Goal: Transaction & Acquisition: Subscribe to service/newsletter

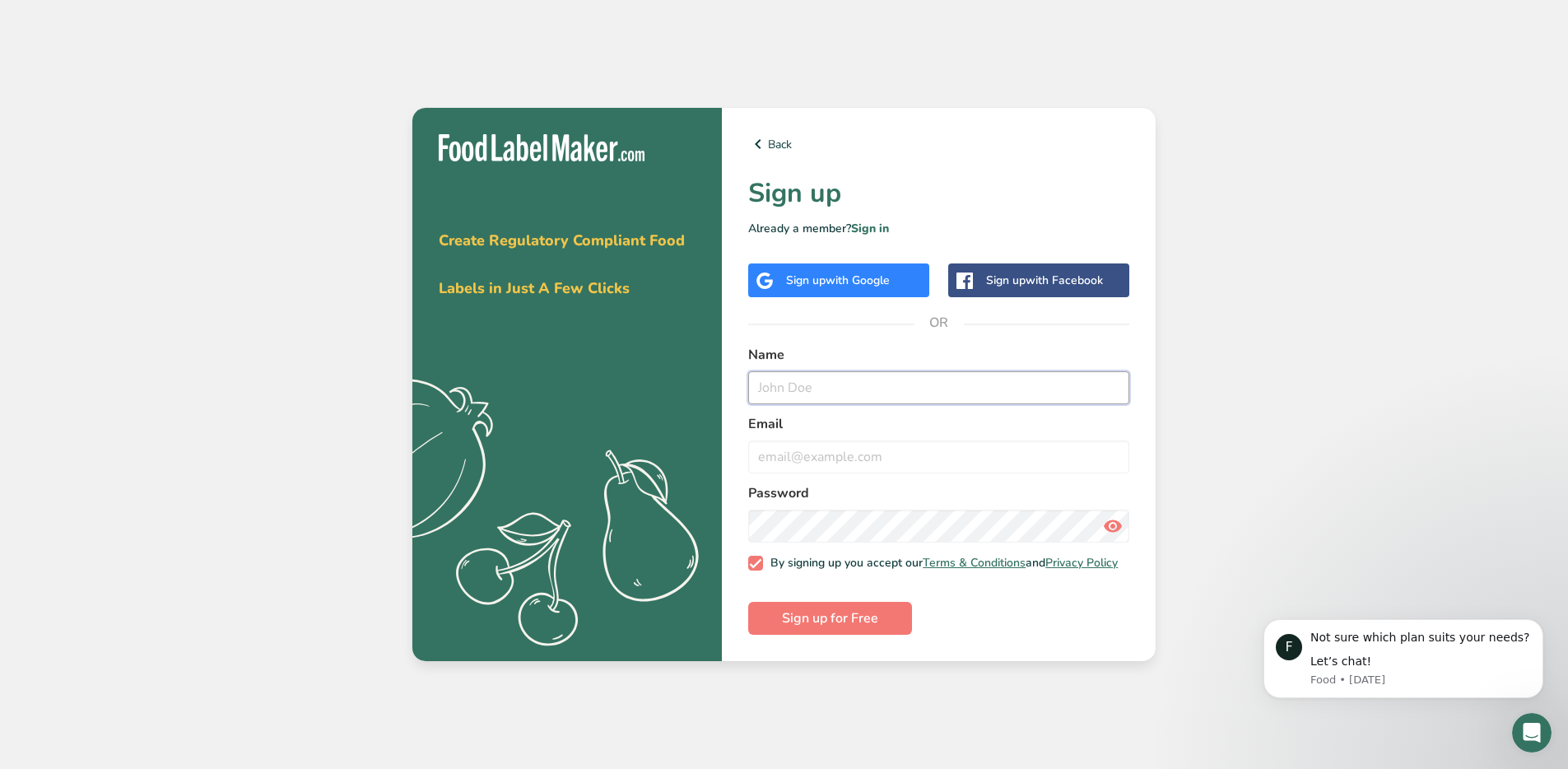
click at [808, 381] on input "text" at bounding box center [939, 388] width 381 height 33
click at [884, 386] on input "michael@rejimus.com" at bounding box center [939, 388] width 381 height 33
type input "Michael Long"
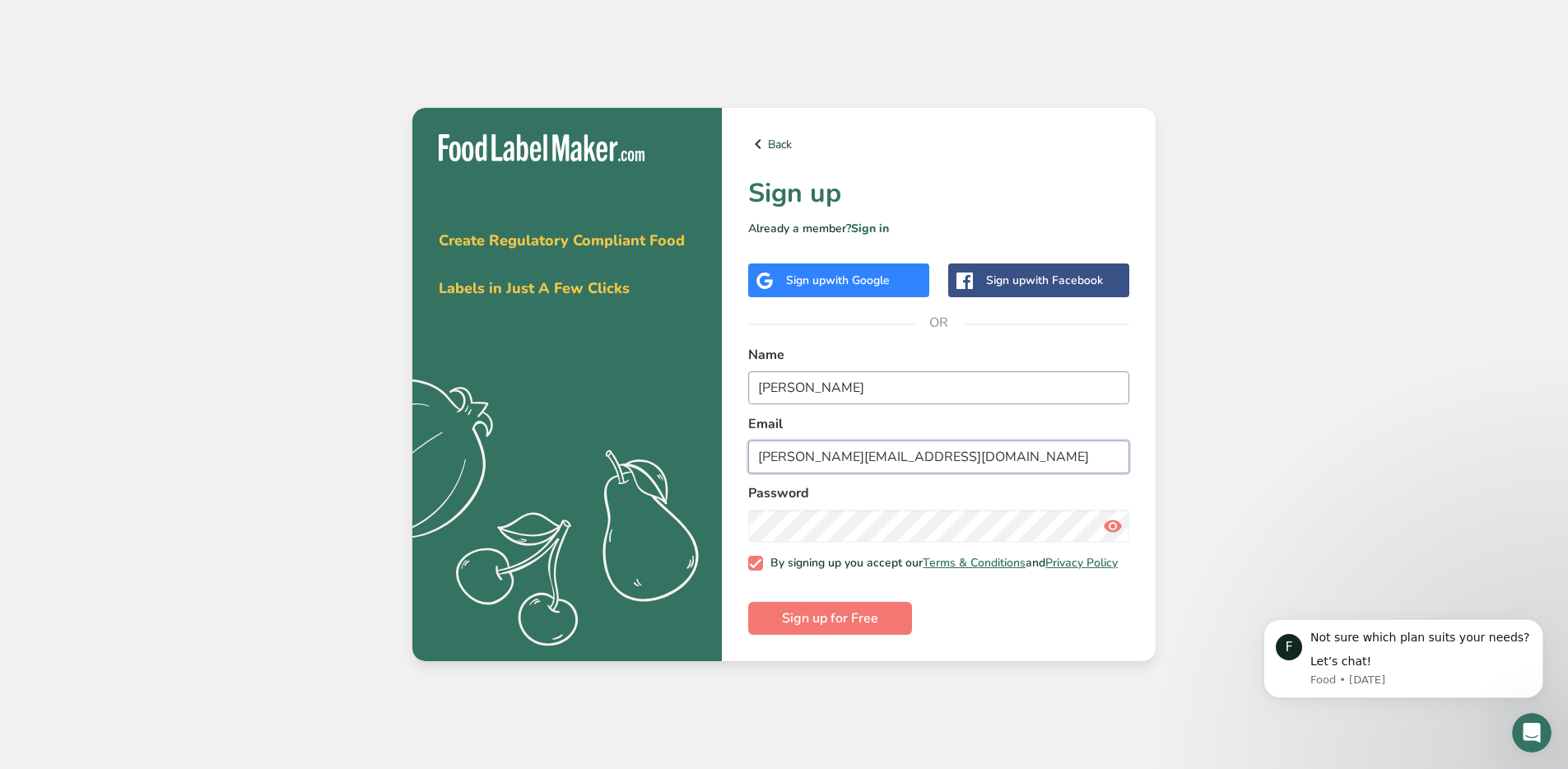
type input "michael@rejimus.com"
click at [1109, 523] on icon at bounding box center [1113, 526] width 20 height 30
click at [850, 617] on span "Sign up for Free" at bounding box center [830, 618] width 97 height 20
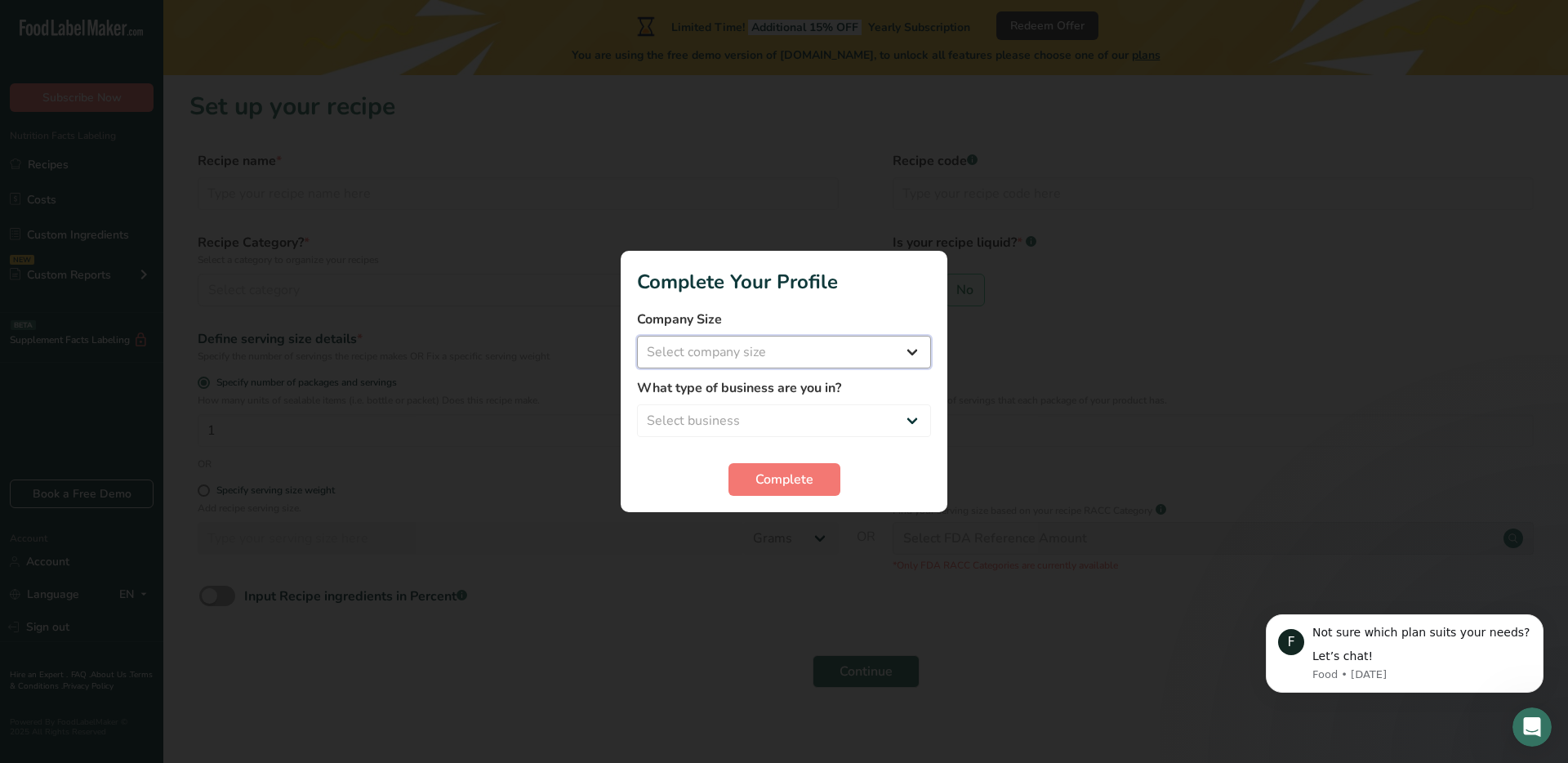
click at [759, 353] on select "Select company size Fewer than 10 Employees 10 to 50 Employees 51 to 500 Employ…" at bounding box center [784, 353] width 294 height 33
select select "2"
click at [637, 336] on select "Select company size Fewer than 10 Employees 10 to 50 Employees 51 to 500 Employ…" at bounding box center [784, 353] width 294 height 33
click at [727, 419] on select "Select business Packaged Food Manufacturer Restaurant & Cafe Bakery Meal Plans …" at bounding box center [784, 421] width 294 height 33
select select "1"
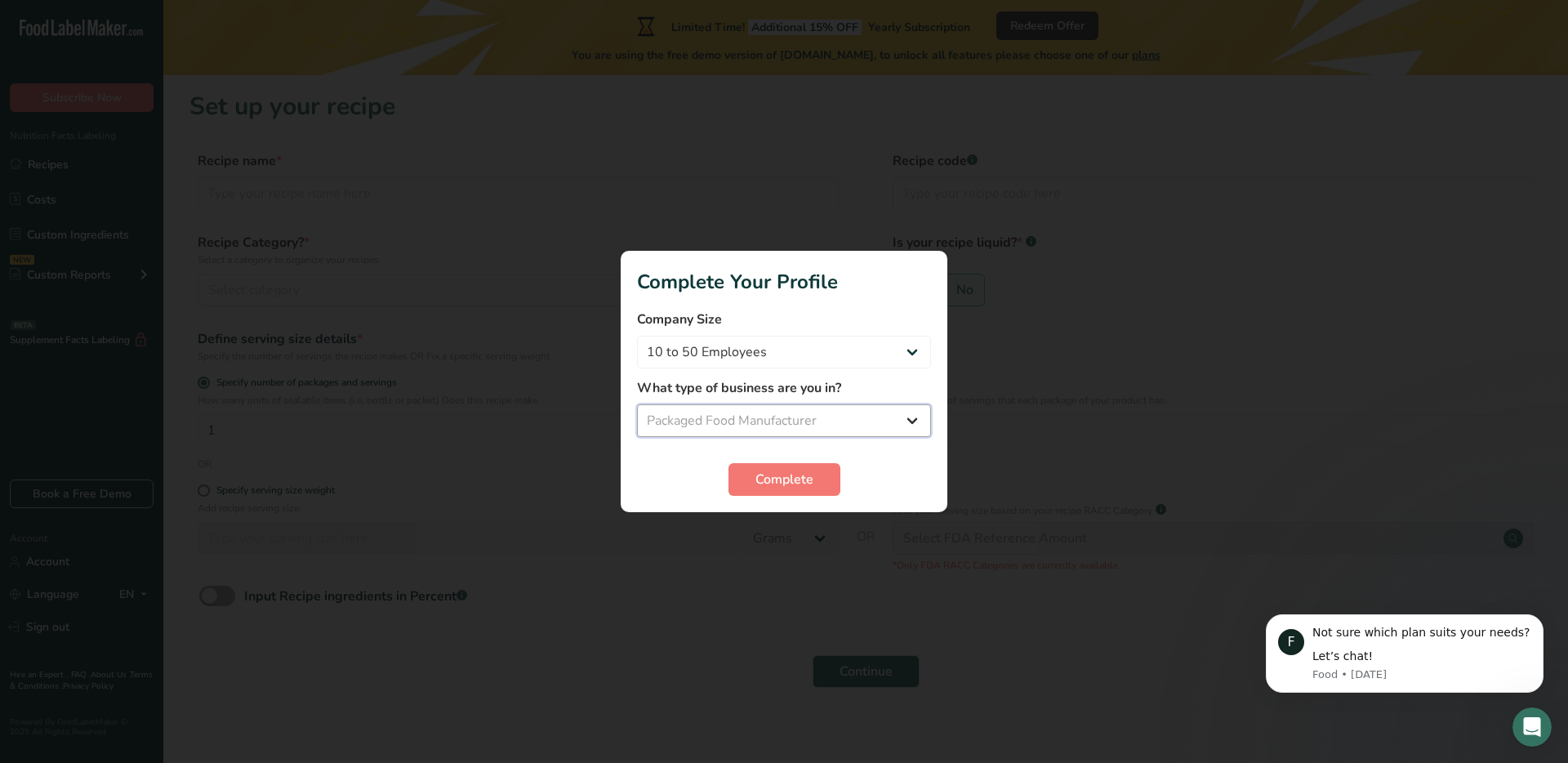
click at [637, 404] on select "Select business Packaged Food Manufacturer Restaurant & Cafe Bakery Meal Plans …" at bounding box center [784, 421] width 294 height 33
click at [760, 477] on span "Complete" at bounding box center [784, 480] width 58 height 20
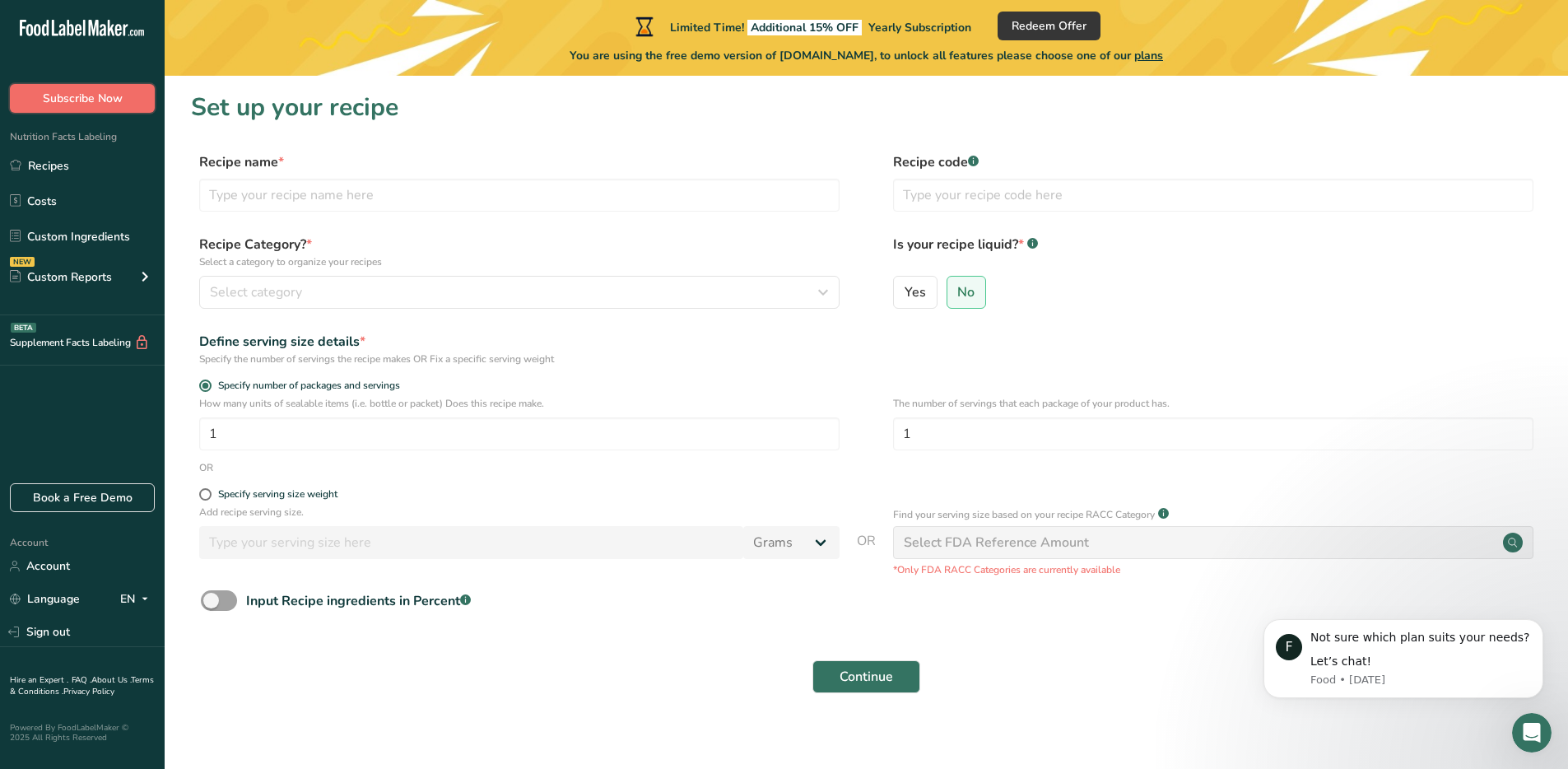
click at [78, 93] on span "Subscribe Now" at bounding box center [83, 98] width 80 height 17
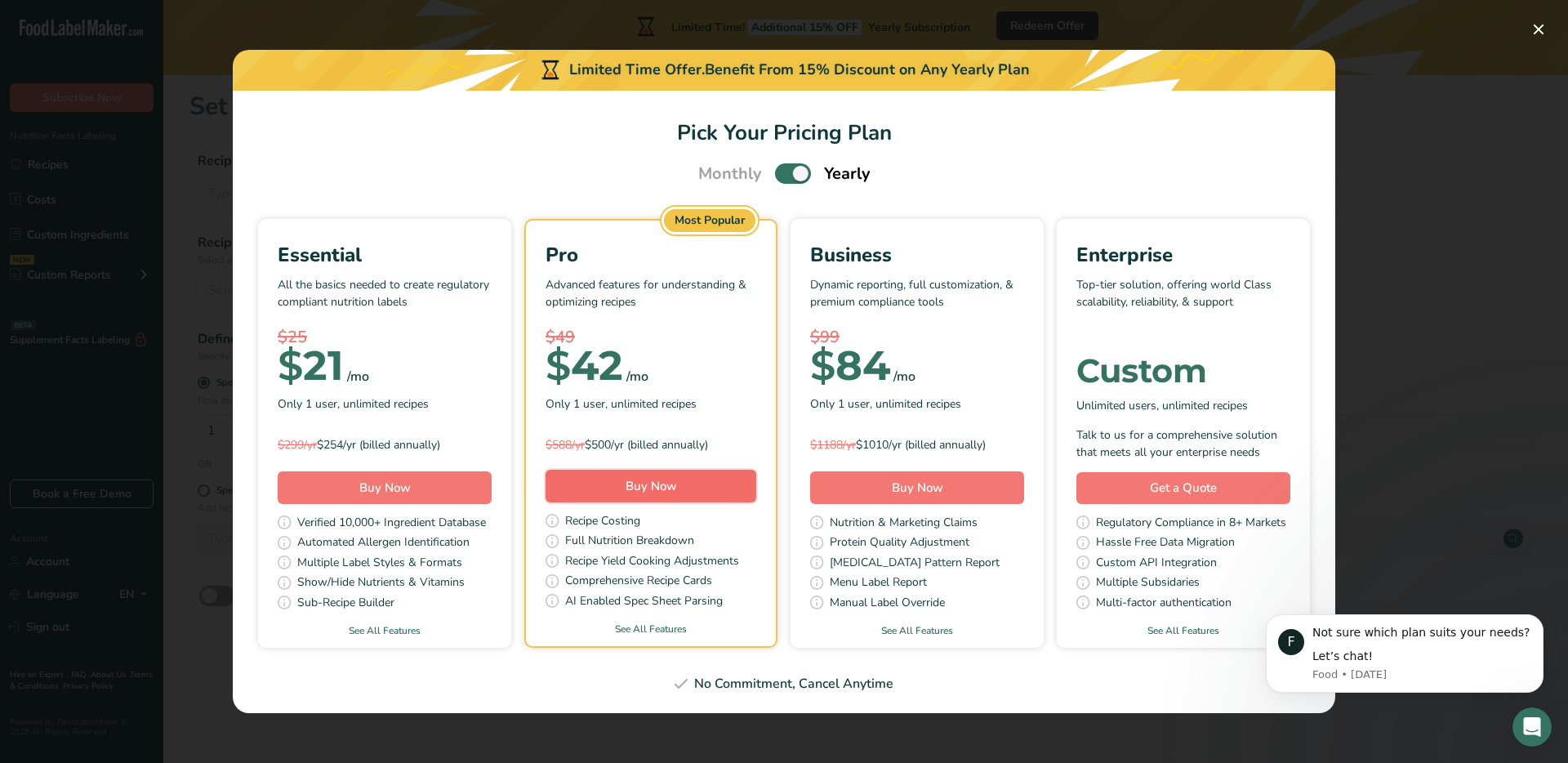
click at [629, 487] on span "Buy Now" at bounding box center [651, 486] width 52 height 16
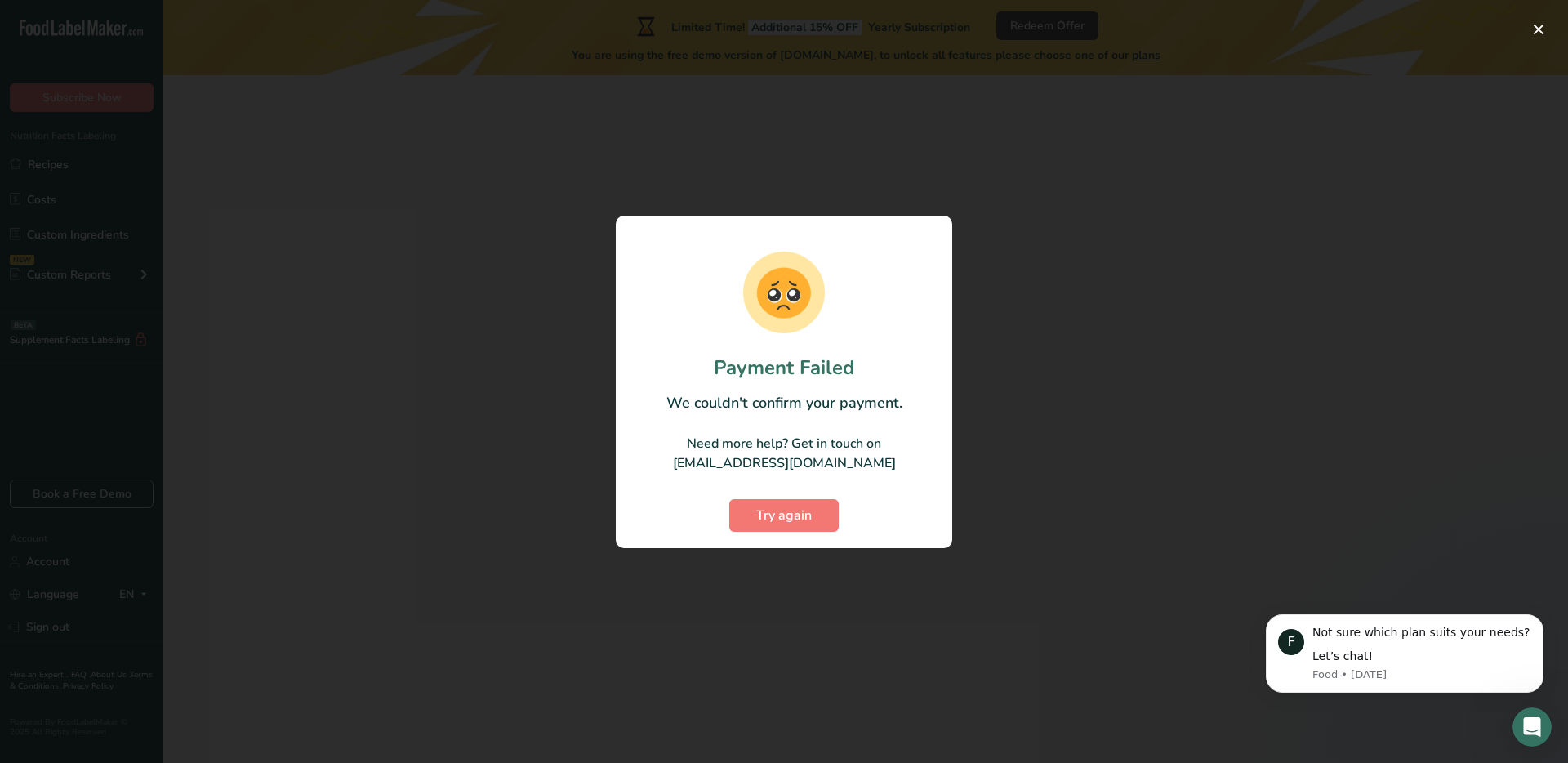
click at [1039, 325] on div at bounding box center [784, 381] width 1568 height 763
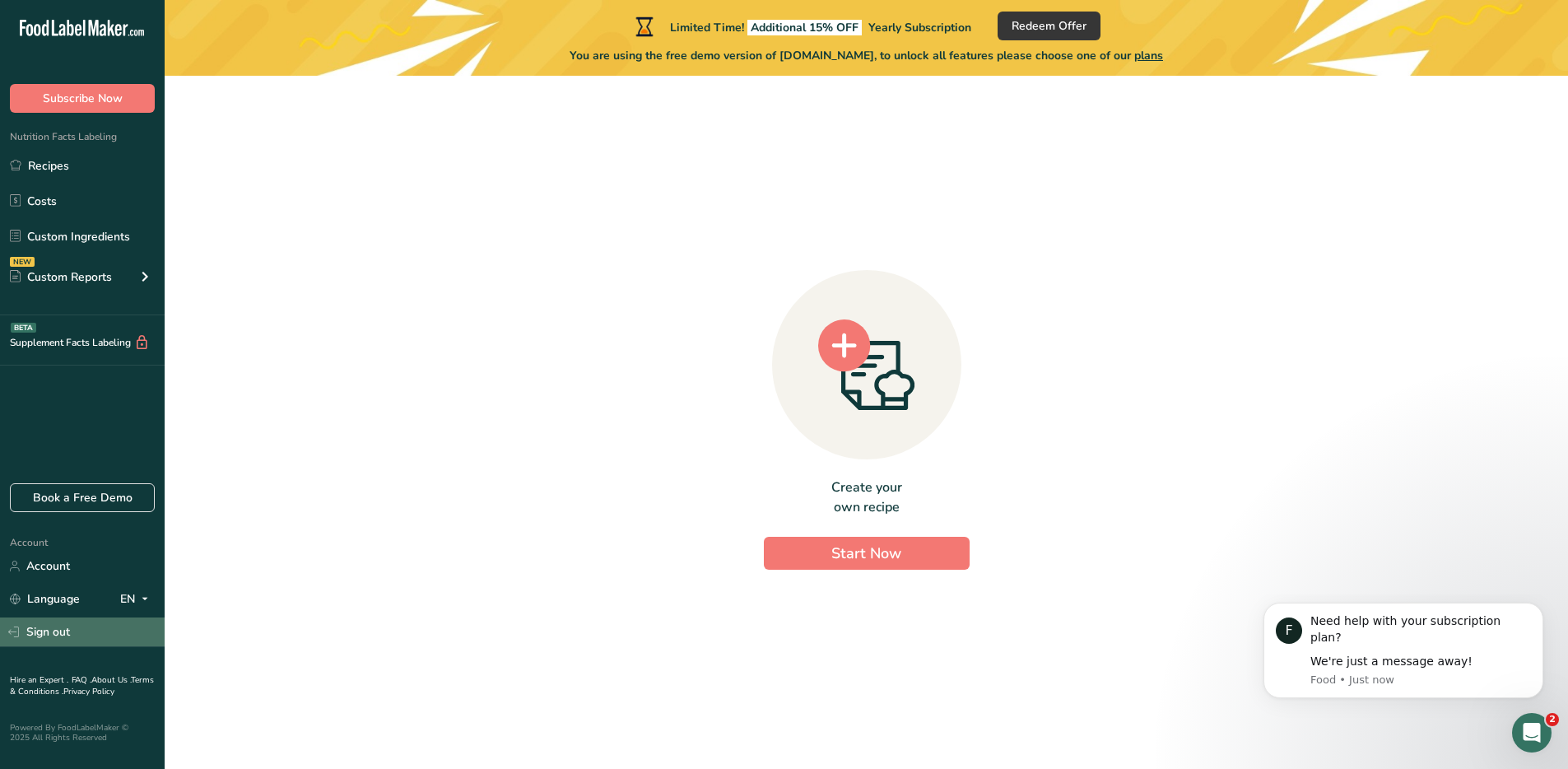
click at [53, 630] on link "Sign out" at bounding box center [82, 631] width 165 height 29
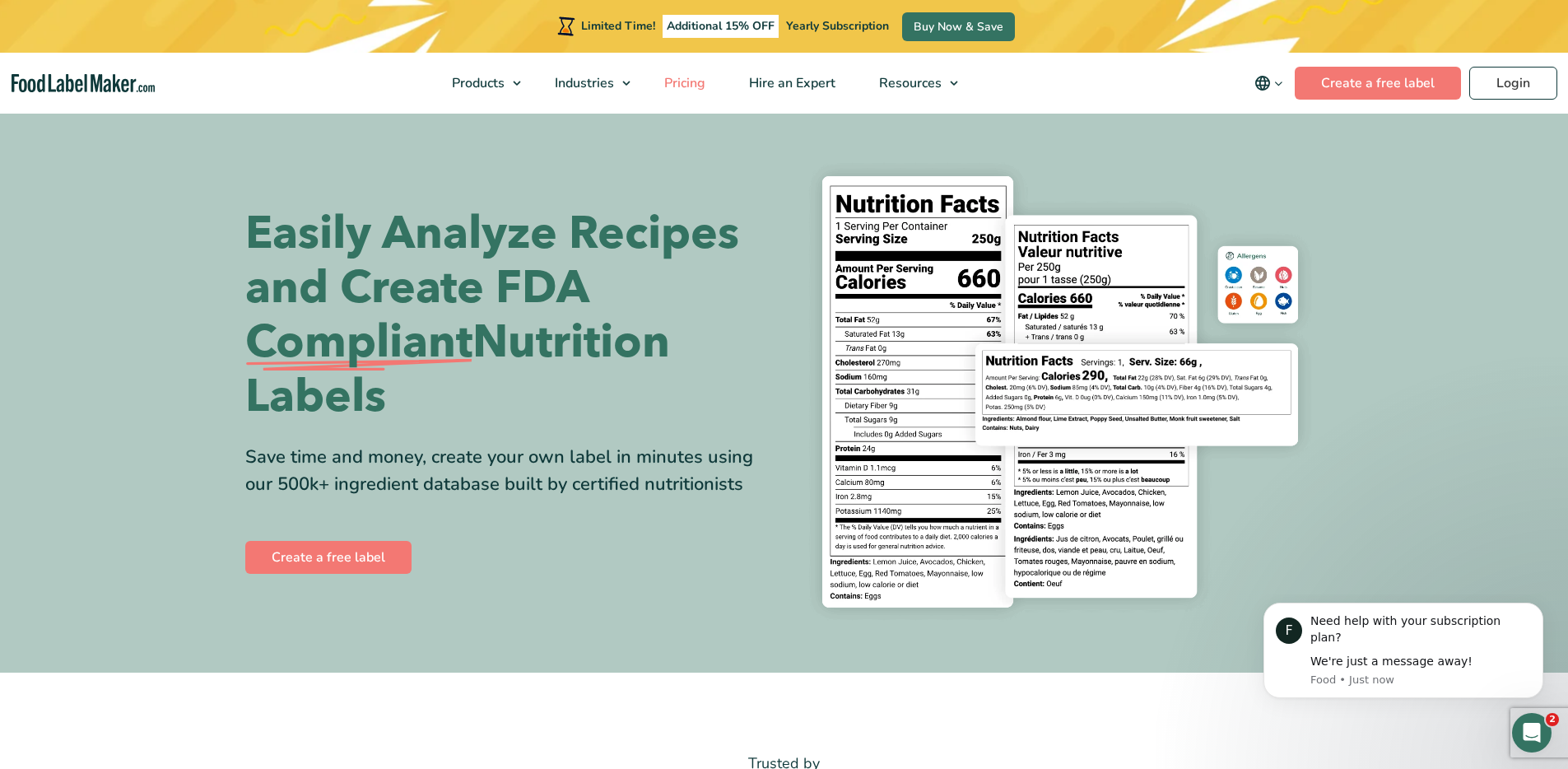
click at [684, 81] on span "Pricing" at bounding box center [683, 83] width 48 height 18
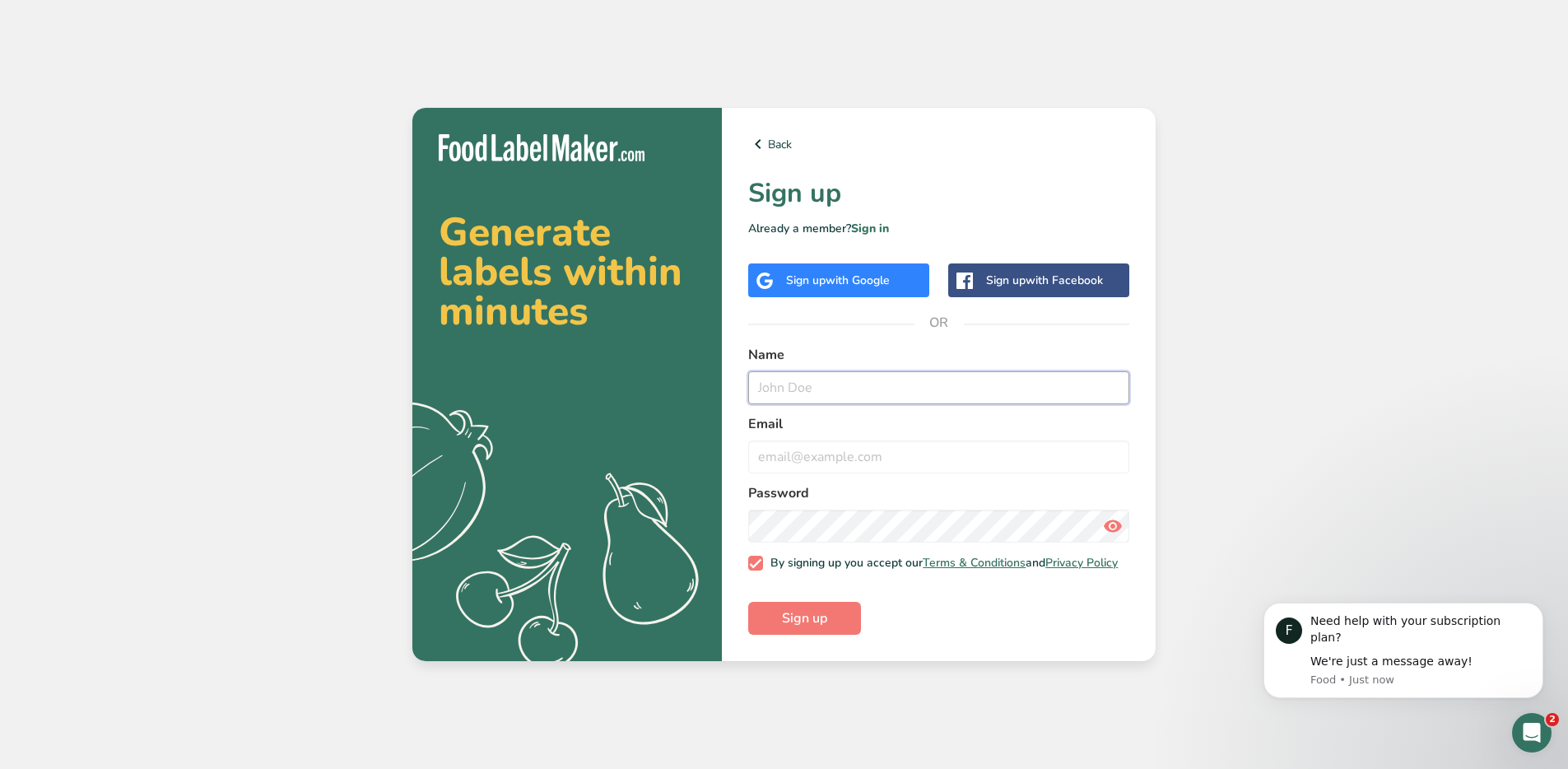
click at [824, 372] on input "text" at bounding box center [939, 388] width 381 height 33
click at [854, 381] on input "[EMAIL_ADDRESS][DOMAIN_NAME]" at bounding box center [939, 388] width 381 height 33
type input "[PERSON_NAME]"
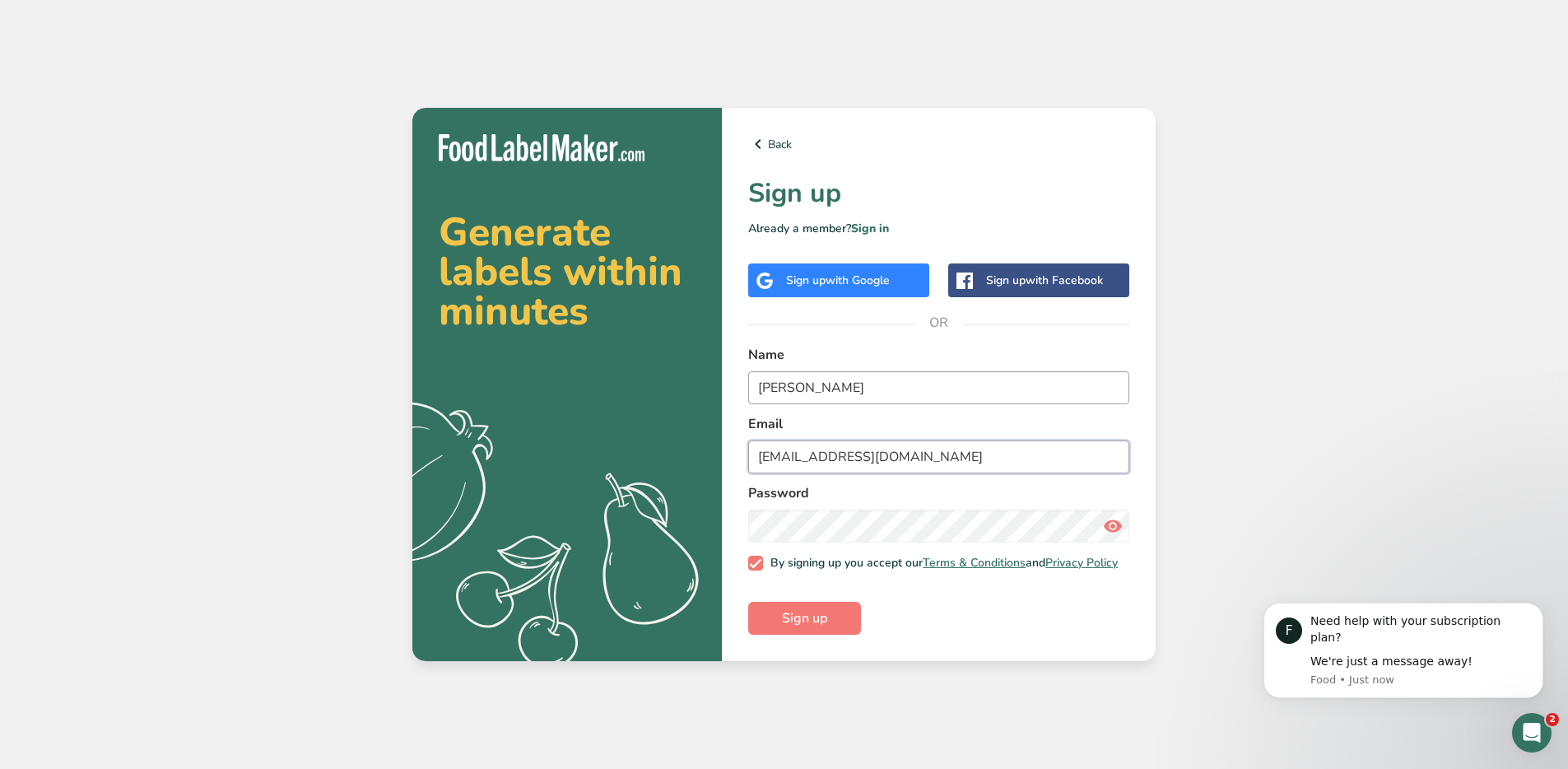
type input "[EMAIL_ADDRESS][DOMAIN_NAME]"
click at [809, 623] on span "Sign up" at bounding box center [804, 618] width 45 height 20
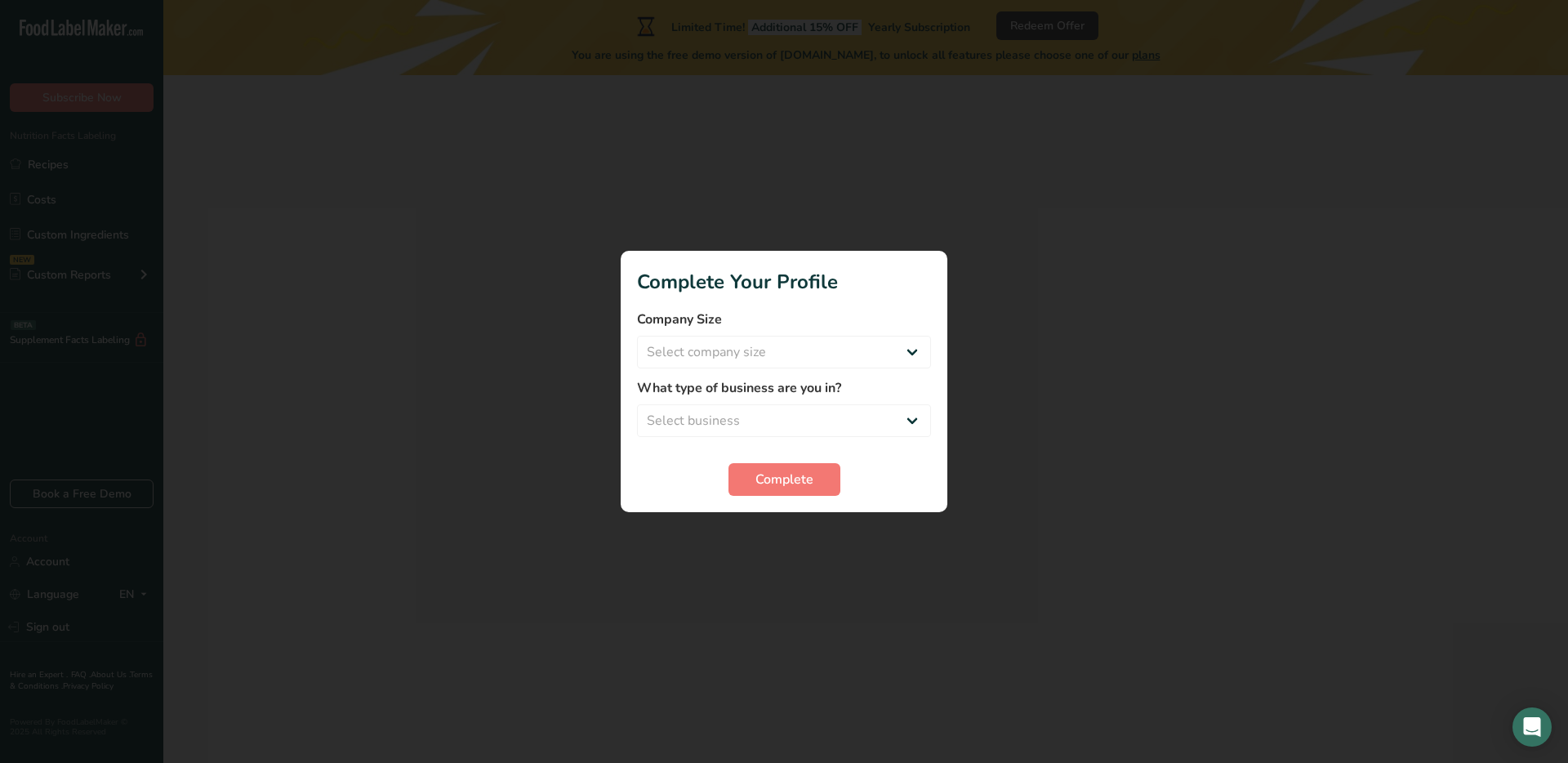
click at [1006, 362] on div ".a-20{fill:#fff;} Subscribe Now Nutrition Facts Labeling Recipes Costs Custom I…" at bounding box center [784, 381] width 1568 height 763
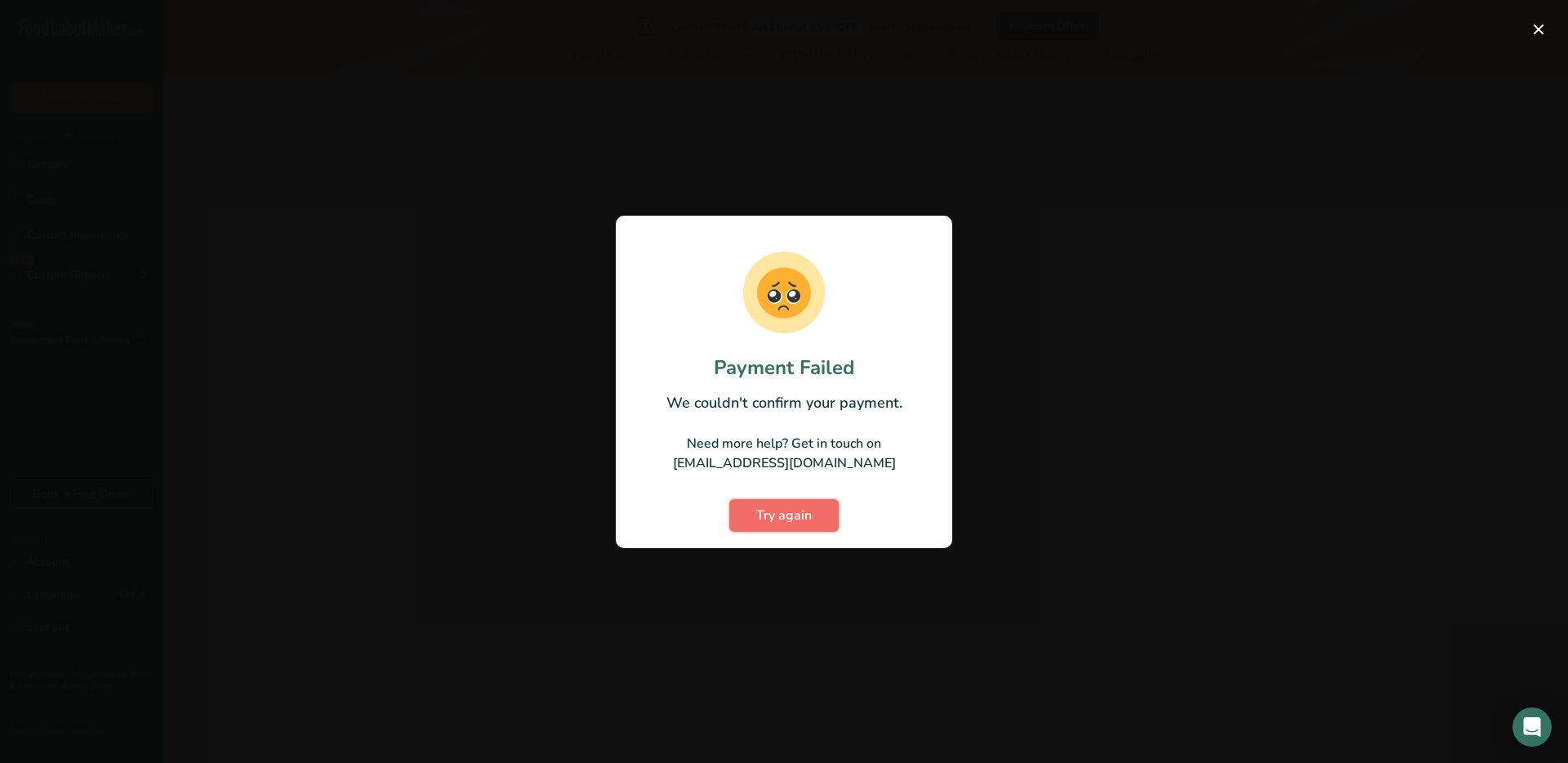
click at [804, 513] on span "Try again" at bounding box center [784, 515] width 55 height 20
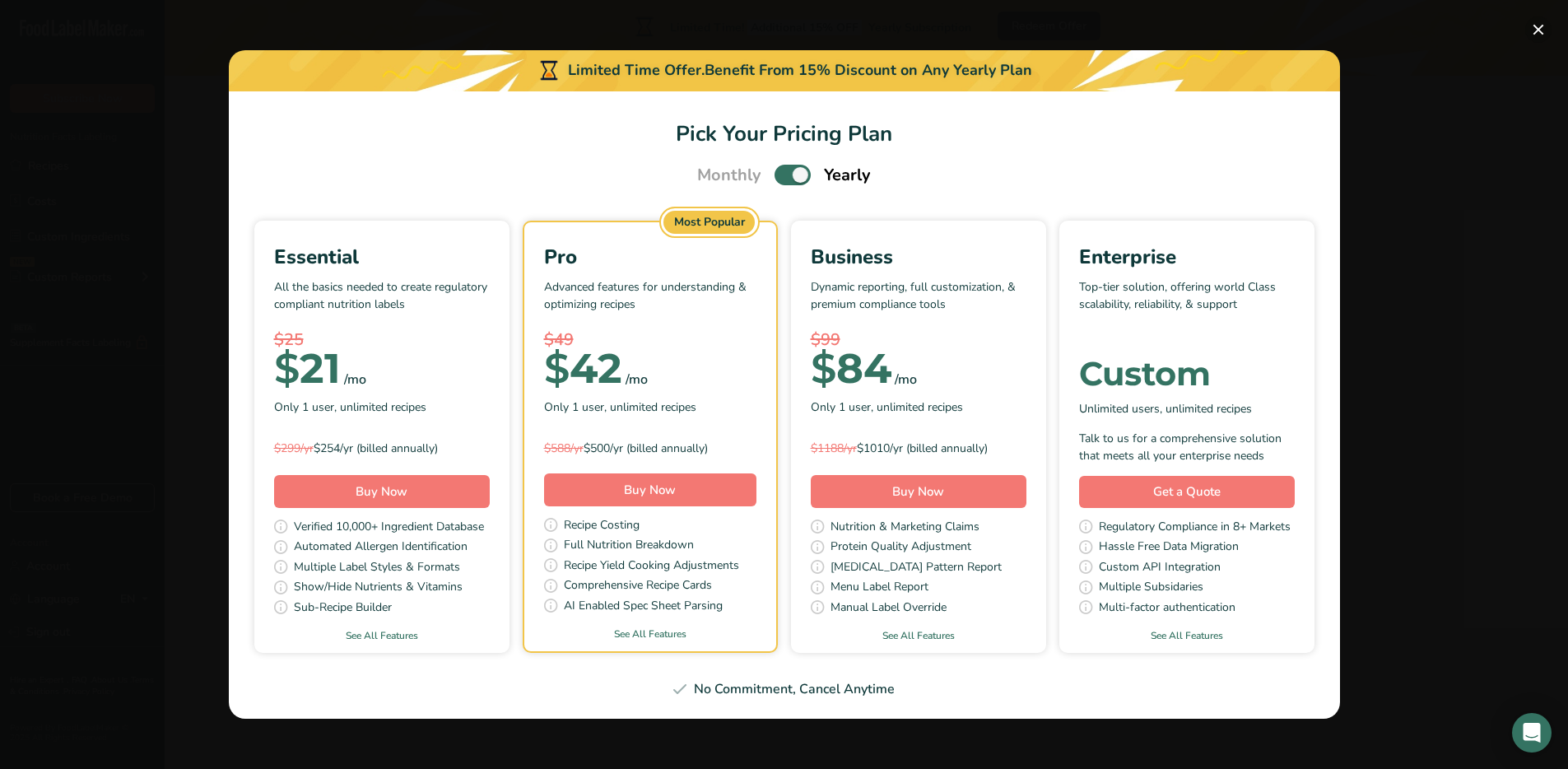
click at [1546, 29] on button "Pick Your Pricing Plan Modal" at bounding box center [1538, 30] width 26 height 26
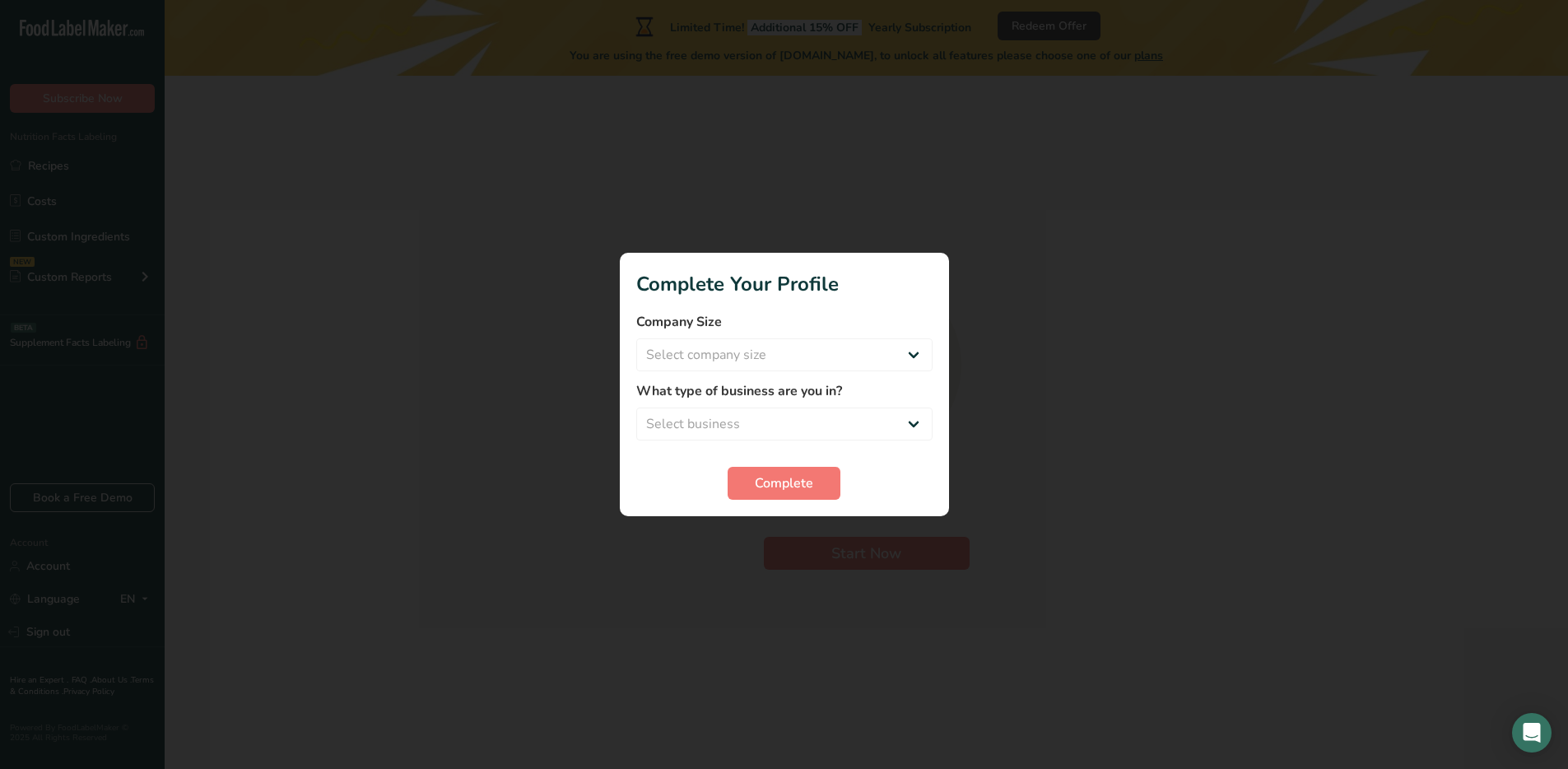
click at [1072, 282] on div at bounding box center [784, 384] width 1568 height 769
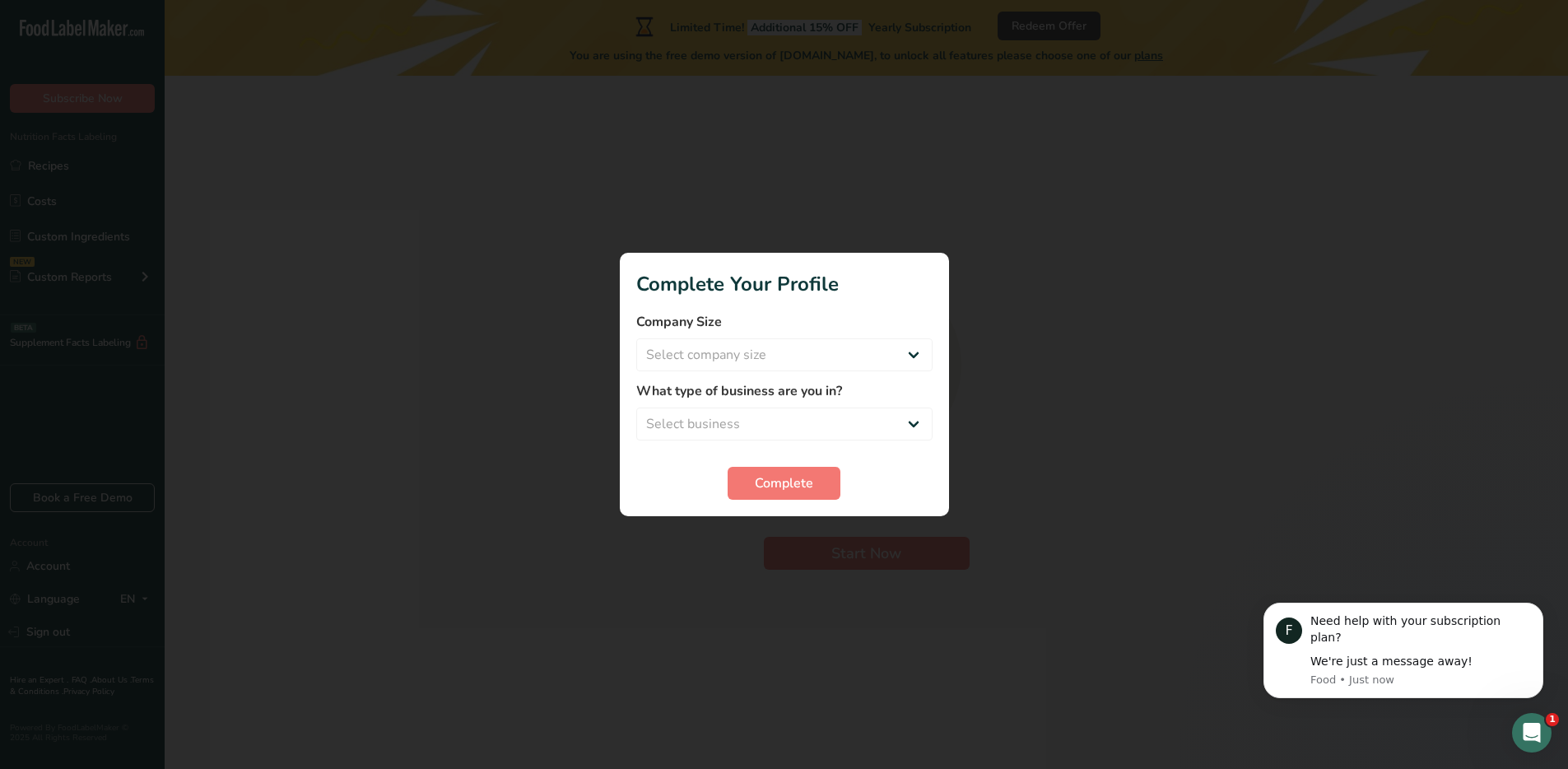
click at [1120, 209] on div at bounding box center [784, 384] width 1568 height 769
click at [474, 457] on div at bounding box center [784, 384] width 1568 height 769
click at [810, 482] on span "Complete" at bounding box center [784, 483] width 58 height 20
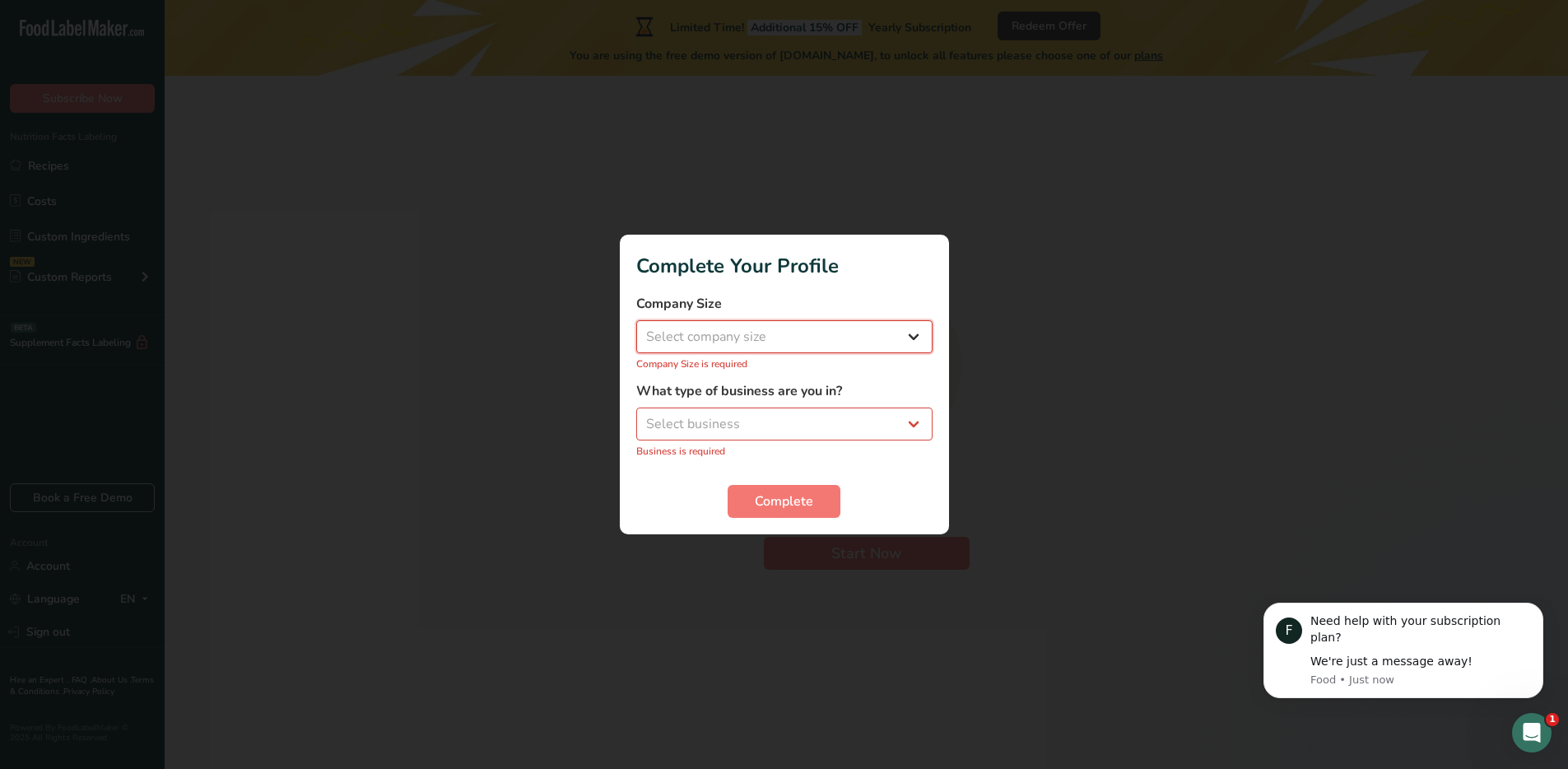
click at [745, 325] on select "Select company size Fewer than 10 Employees 10 to 50 Employees 51 to 500 Employ…" at bounding box center [784, 337] width 296 height 33
select select "2"
click at [636, 329] on select "Select company size Fewer than 10 Employees 10 to 50 Employees 51 to 500 Employ…" at bounding box center [784, 337] width 296 height 33
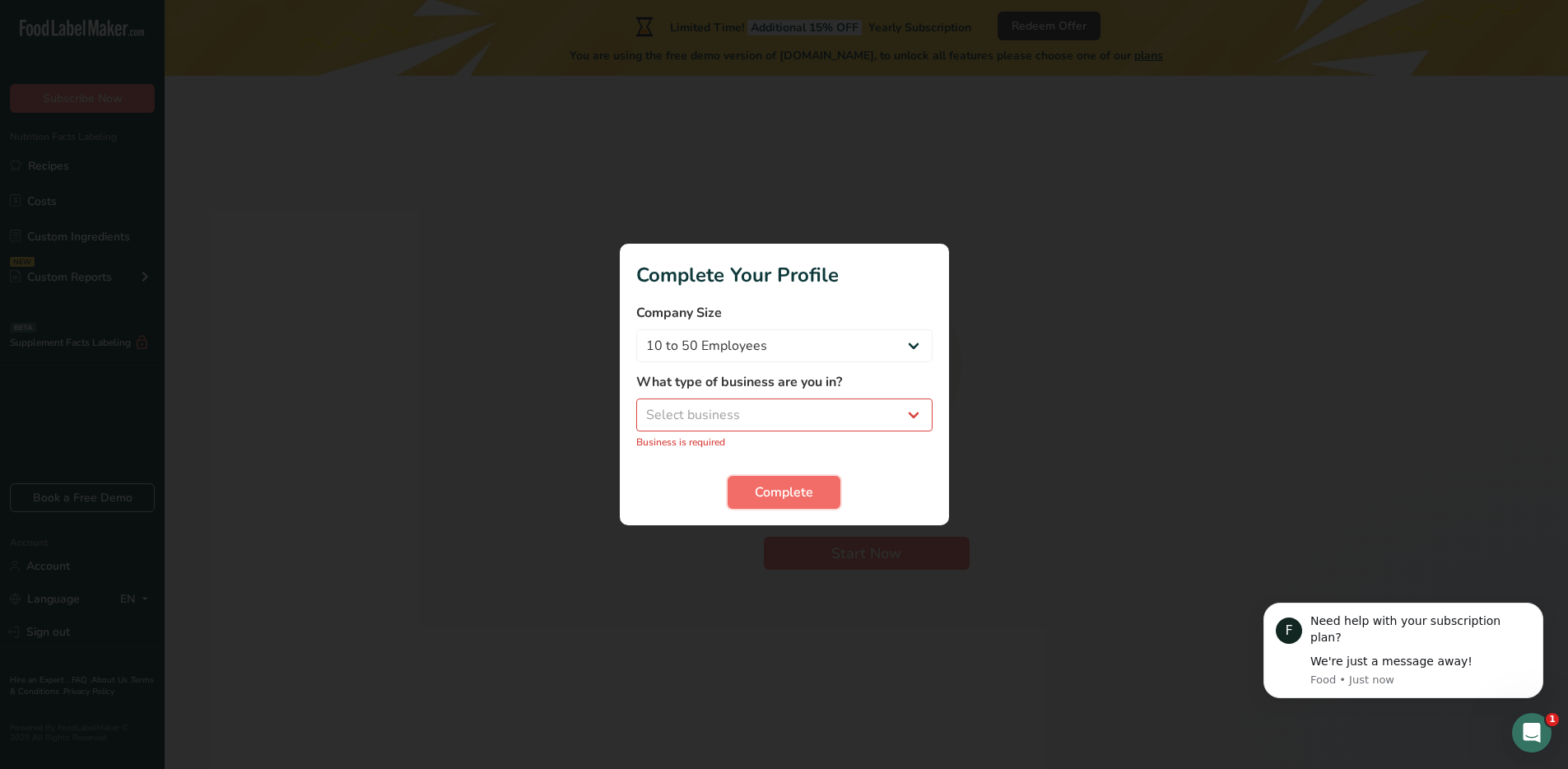
click at [771, 496] on span "Complete" at bounding box center [784, 492] width 58 height 20
click at [770, 491] on span "Complete" at bounding box center [784, 492] width 58 height 20
click at [744, 415] on select "Select business Packaged Food Manufacturer Restaurant & Cafe Bakery Meal Plans …" at bounding box center [784, 415] width 296 height 33
select select "3"
click at [636, 408] on select "Select business Packaged Food Manufacturer Restaurant & Cafe Bakery Meal Plans …" at bounding box center [784, 415] width 296 height 33
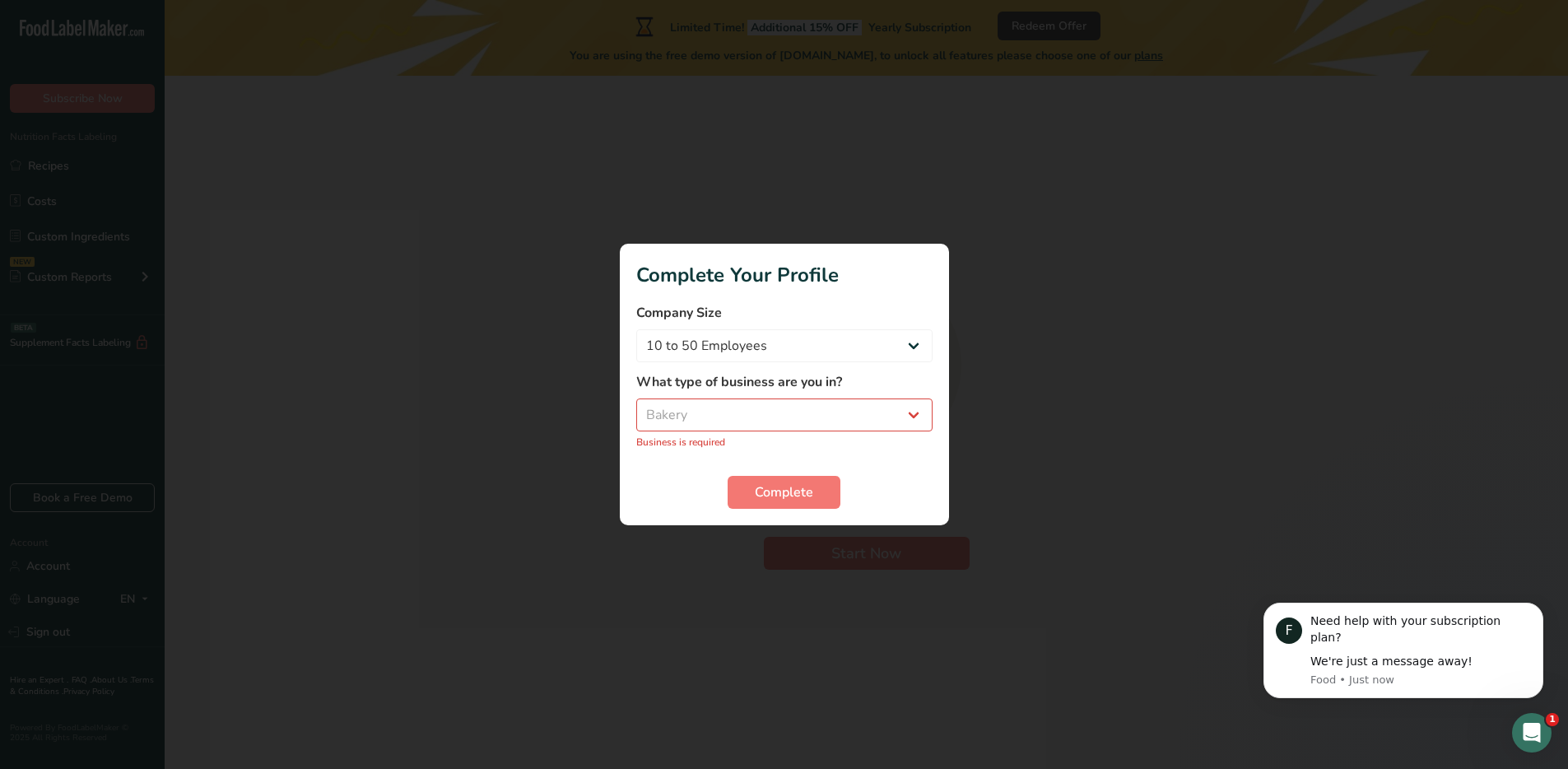
click at [767, 502] on section "Complete Your Profile Company Size Fewer than 10 Employees 10 to 50 Employees 5…" at bounding box center [784, 384] width 329 height 281
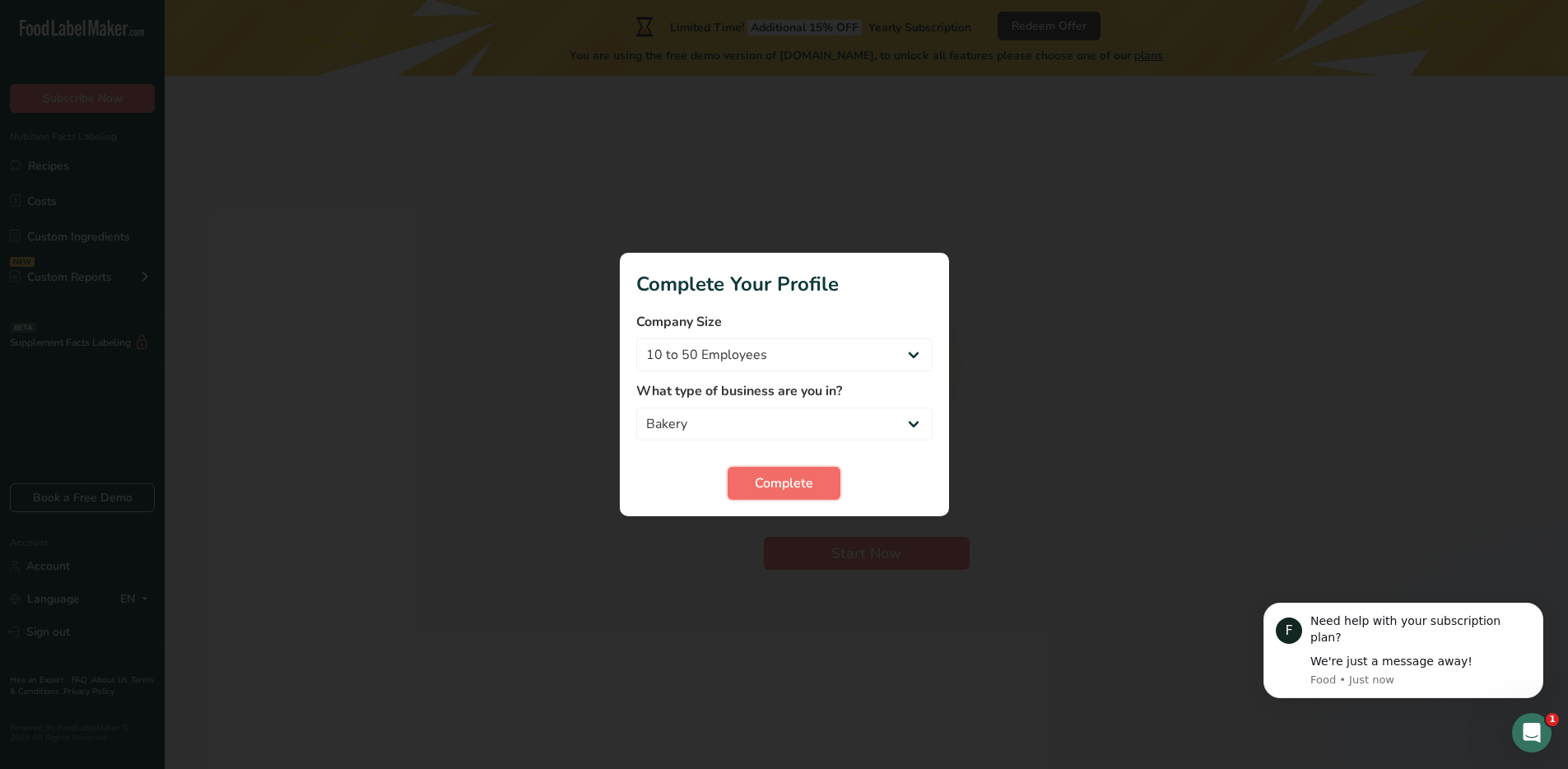
click at [761, 476] on span "Complete" at bounding box center [784, 483] width 58 height 20
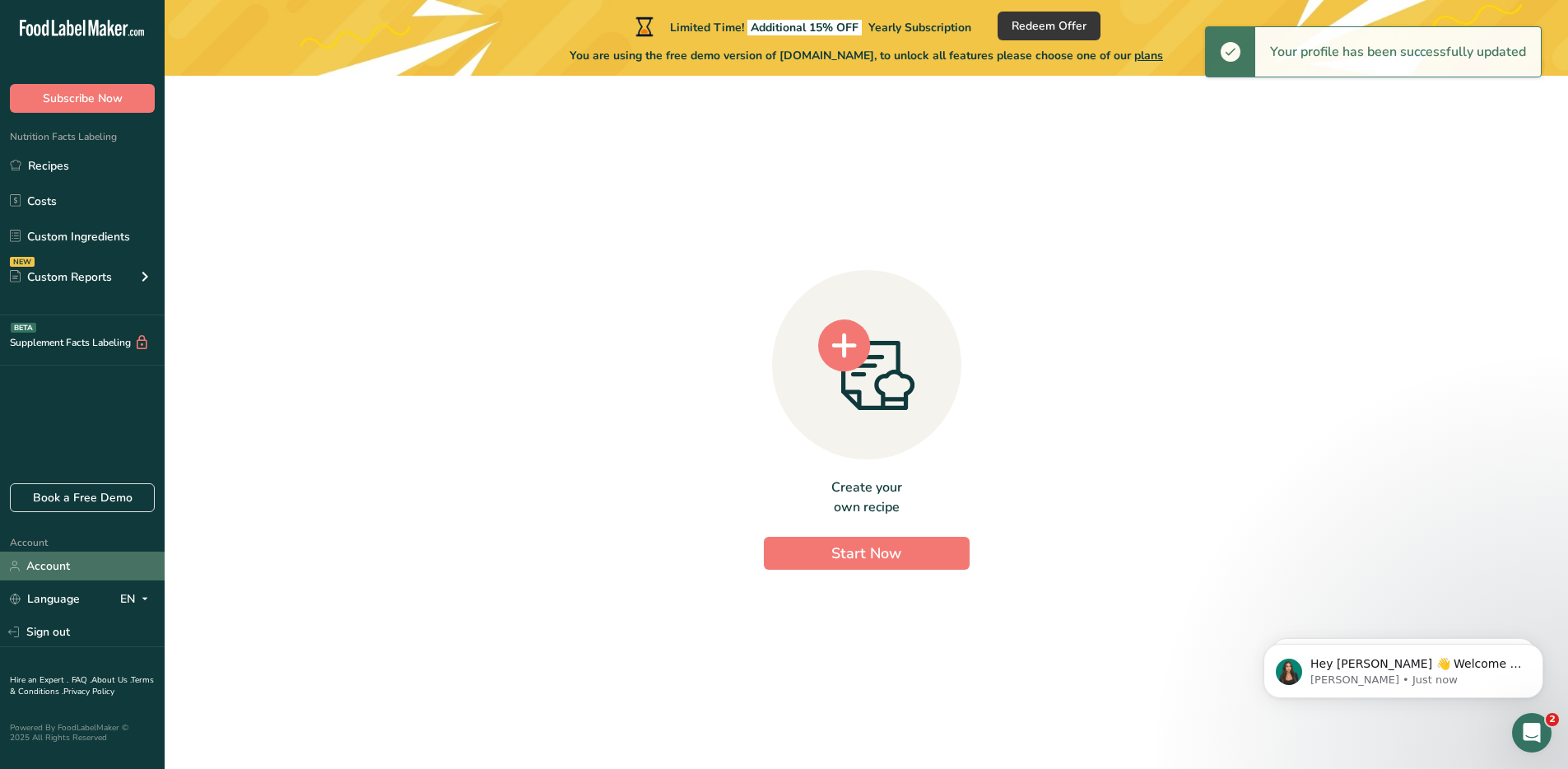
click at [67, 573] on link "Account" at bounding box center [82, 565] width 165 height 29
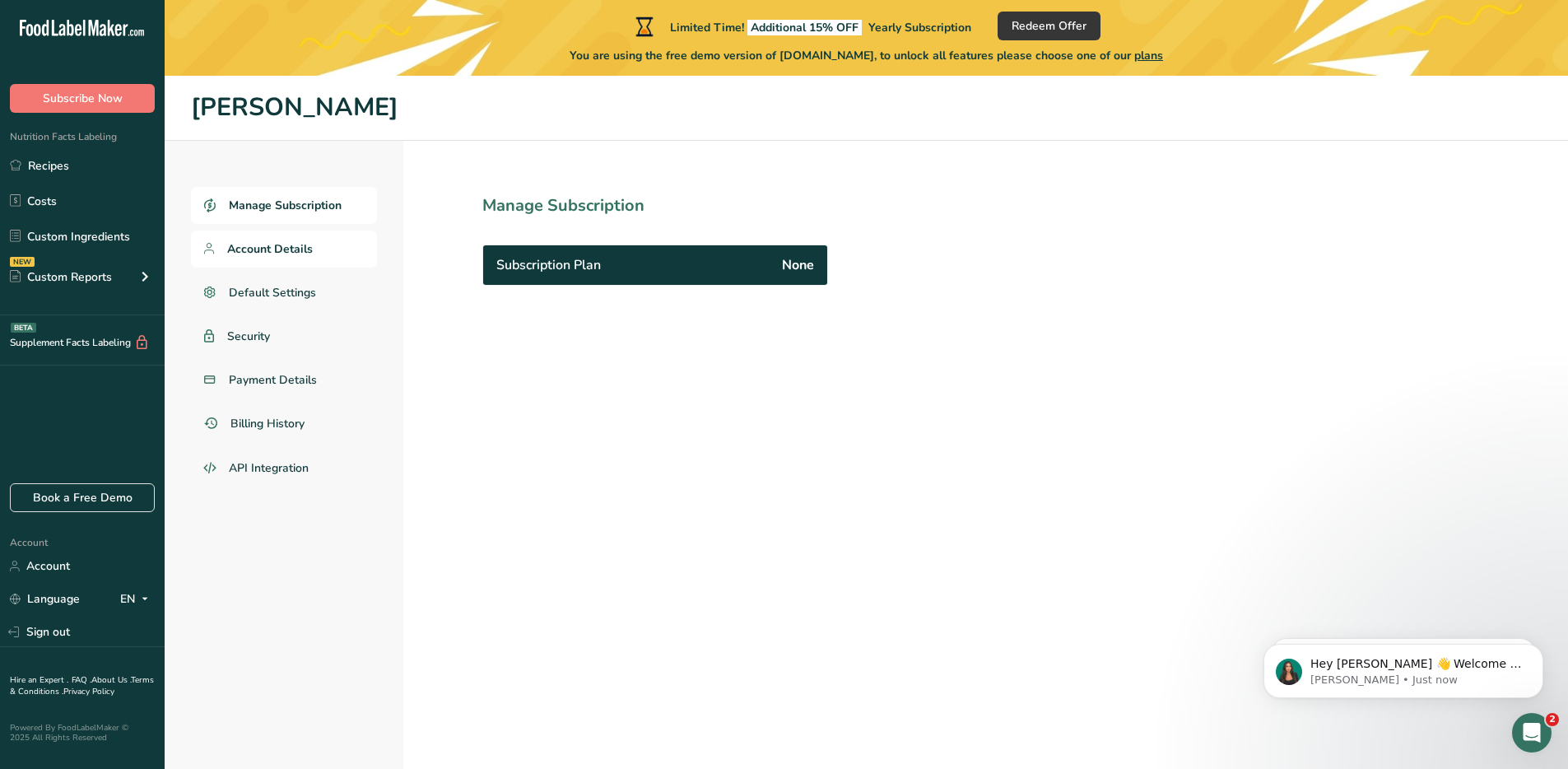
click at [268, 248] on span "Account Details" at bounding box center [270, 249] width 85 height 17
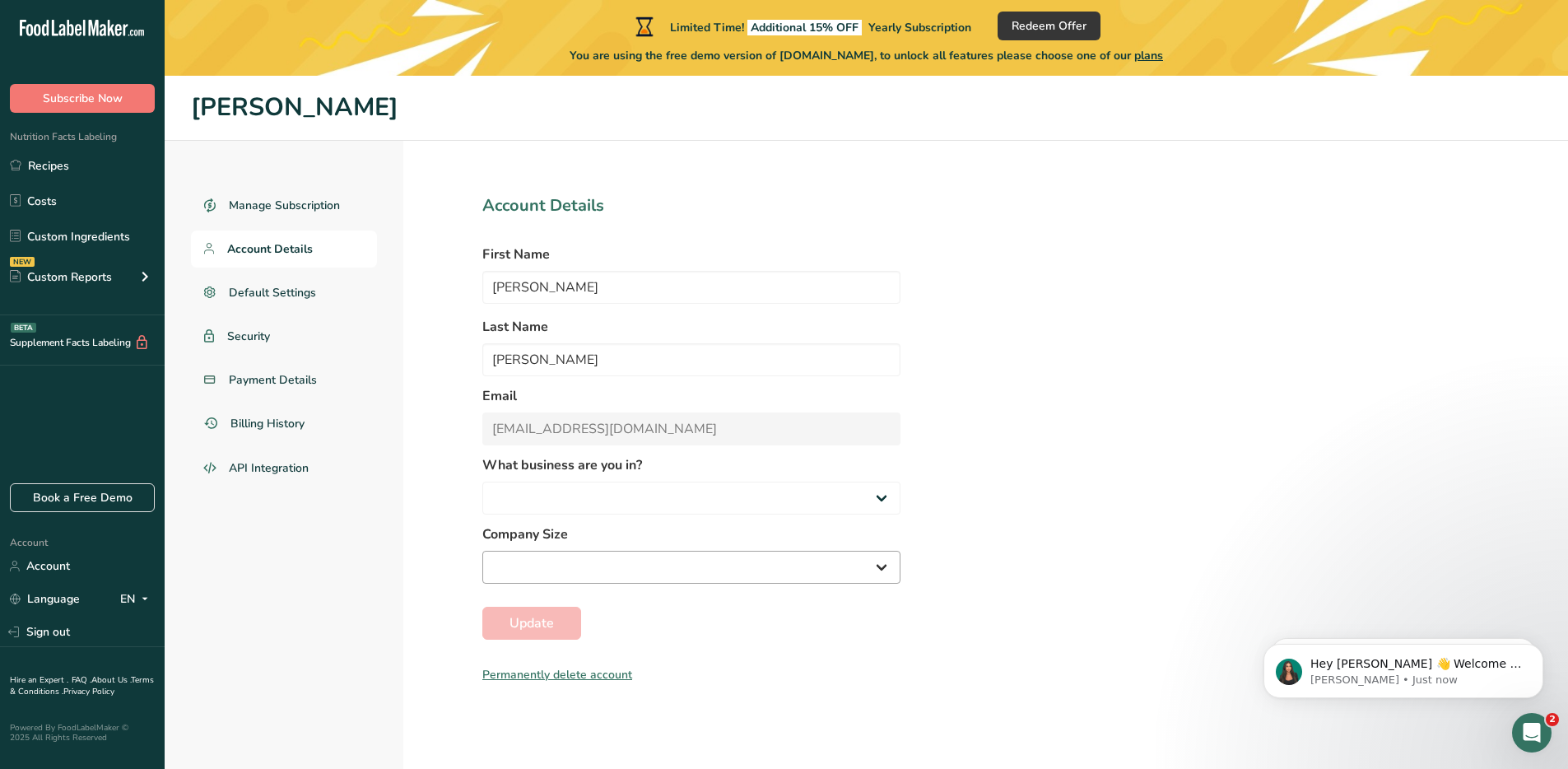
select select "3"
select select "2"
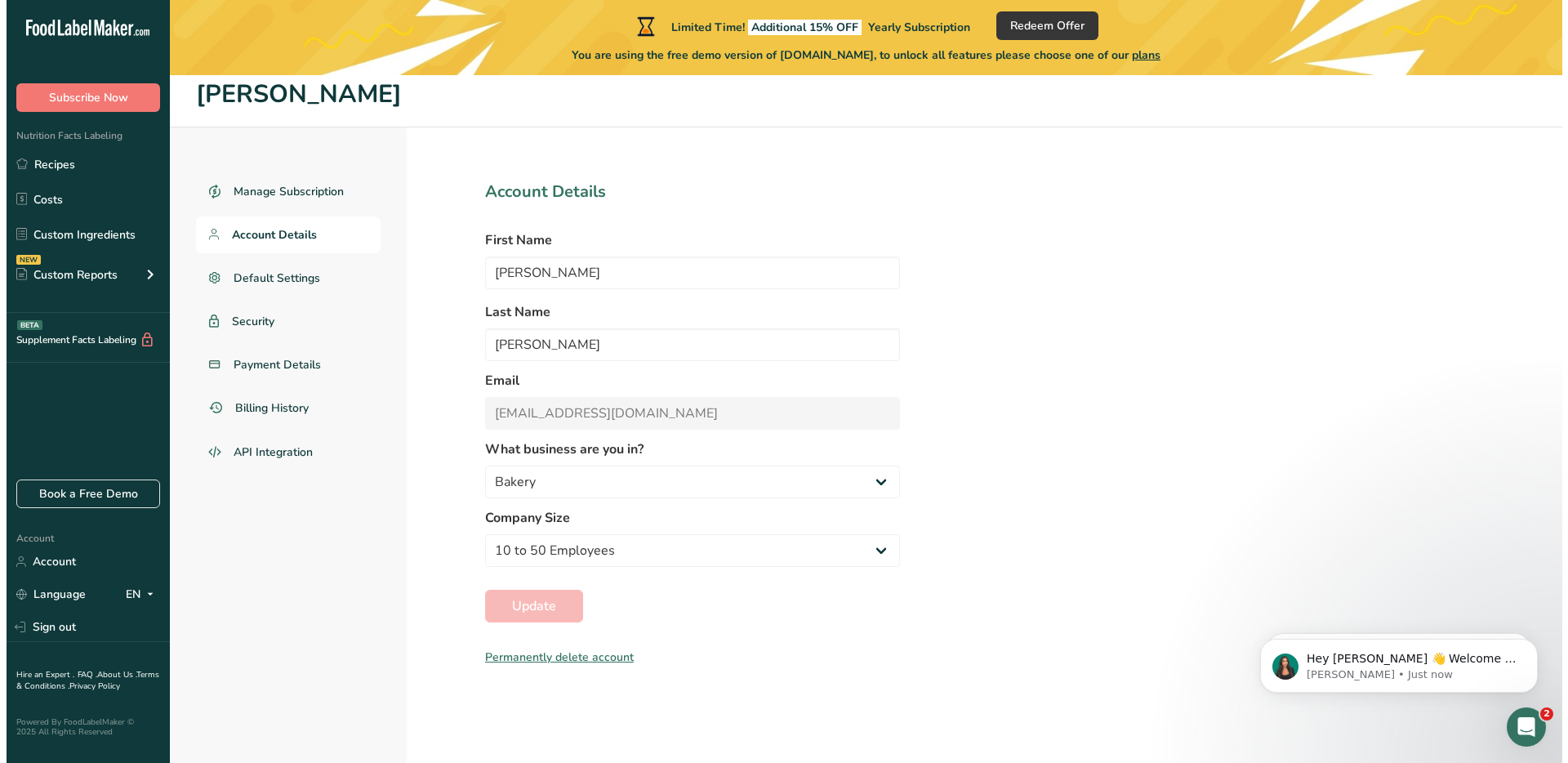
scroll to position [16, 0]
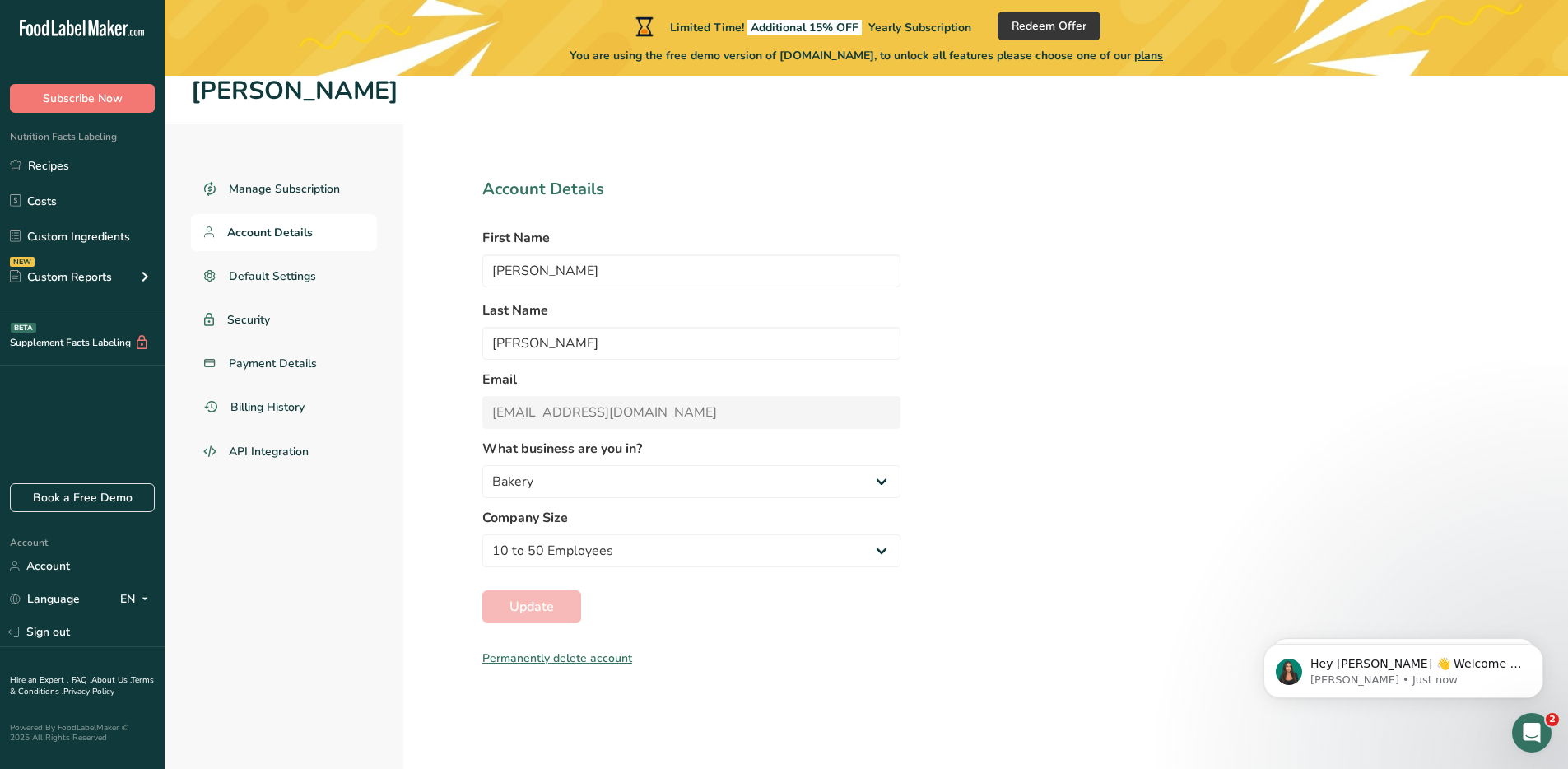
click at [562, 660] on div "Permanently delete account" at bounding box center [691, 658] width 418 height 17
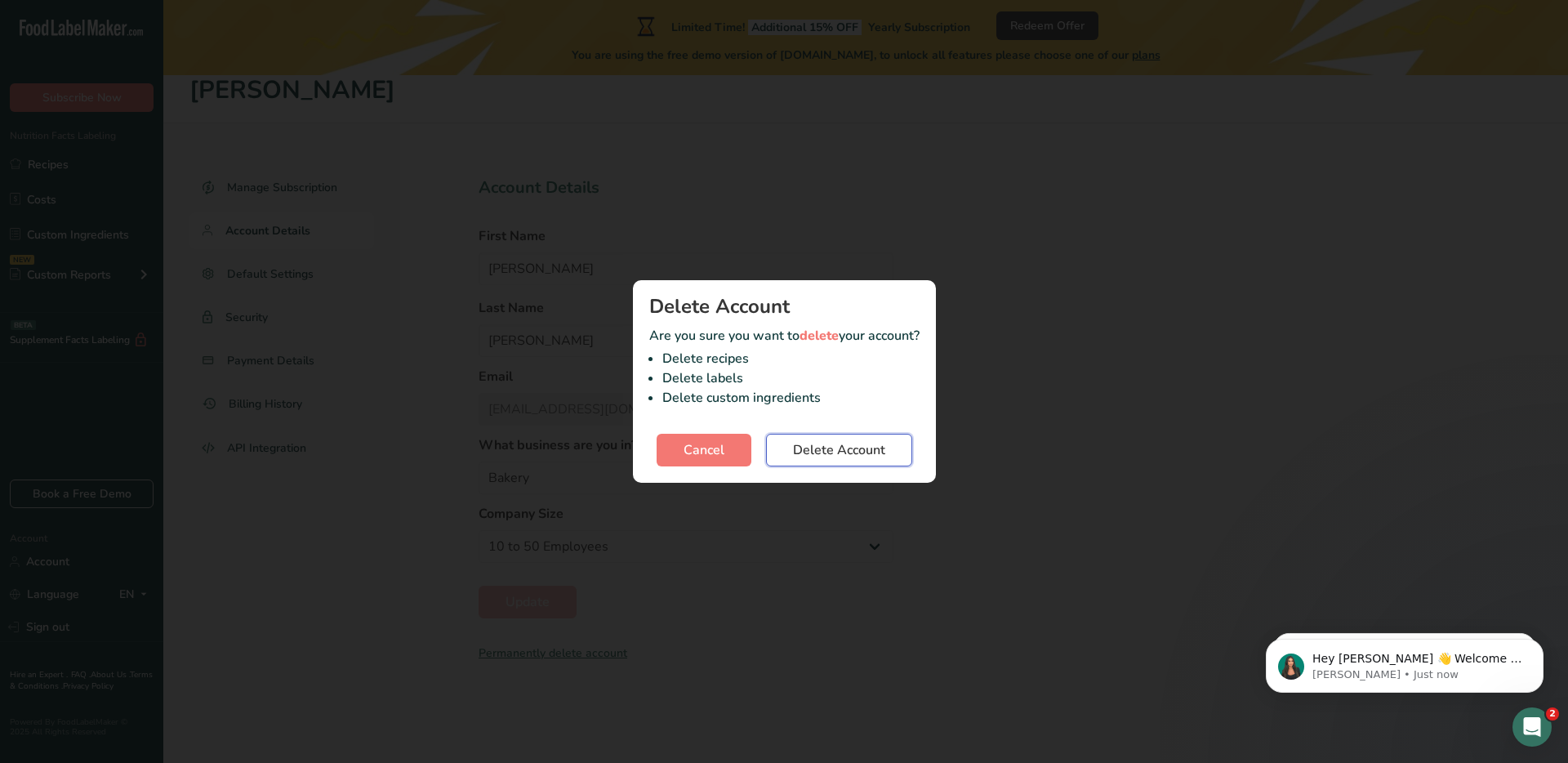
click at [867, 455] on span "Delete Account" at bounding box center [839, 450] width 92 height 20
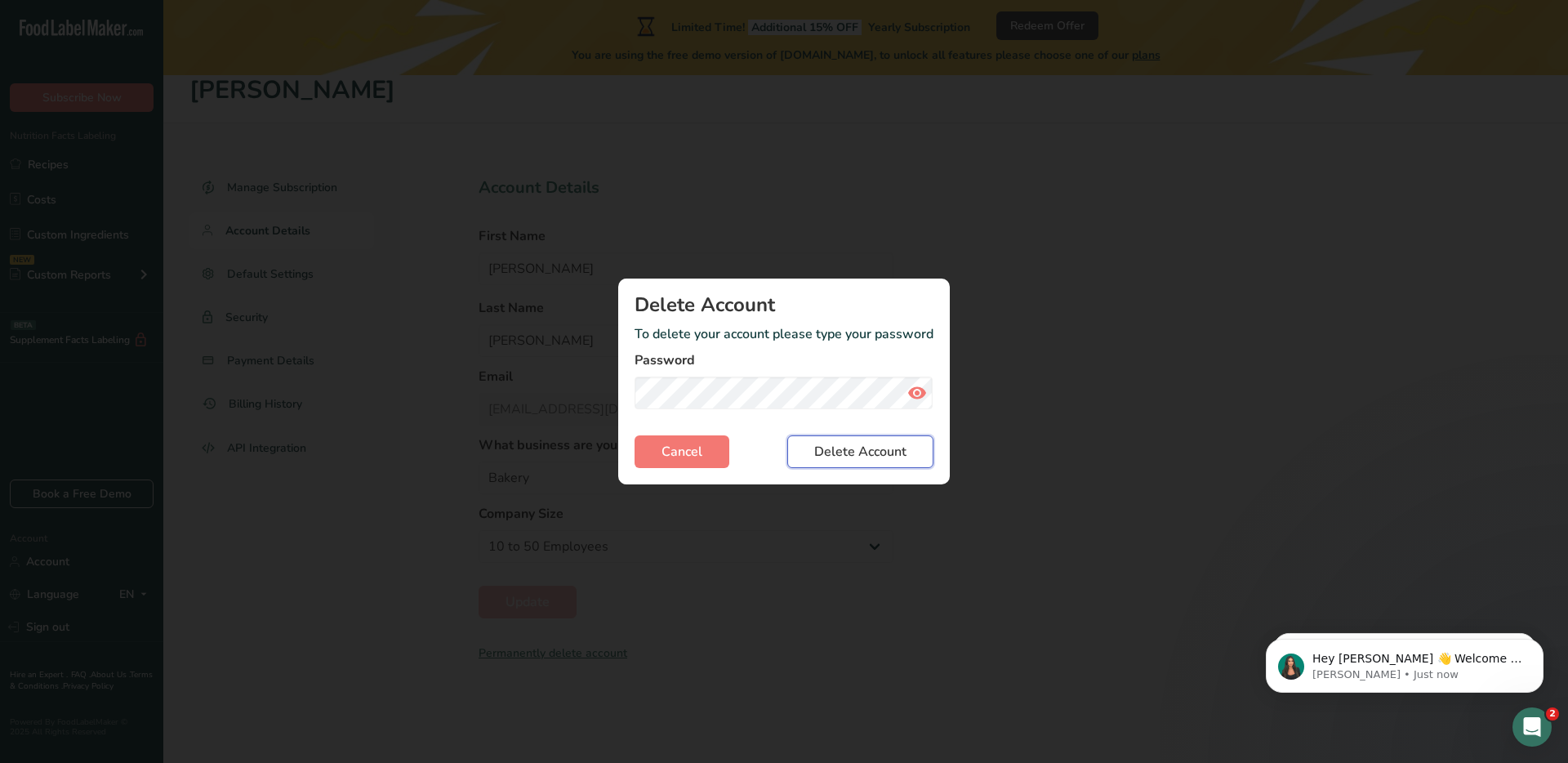
click at [857, 461] on button "Delete Account" at bounding box center [860, 452] width 146 height 33
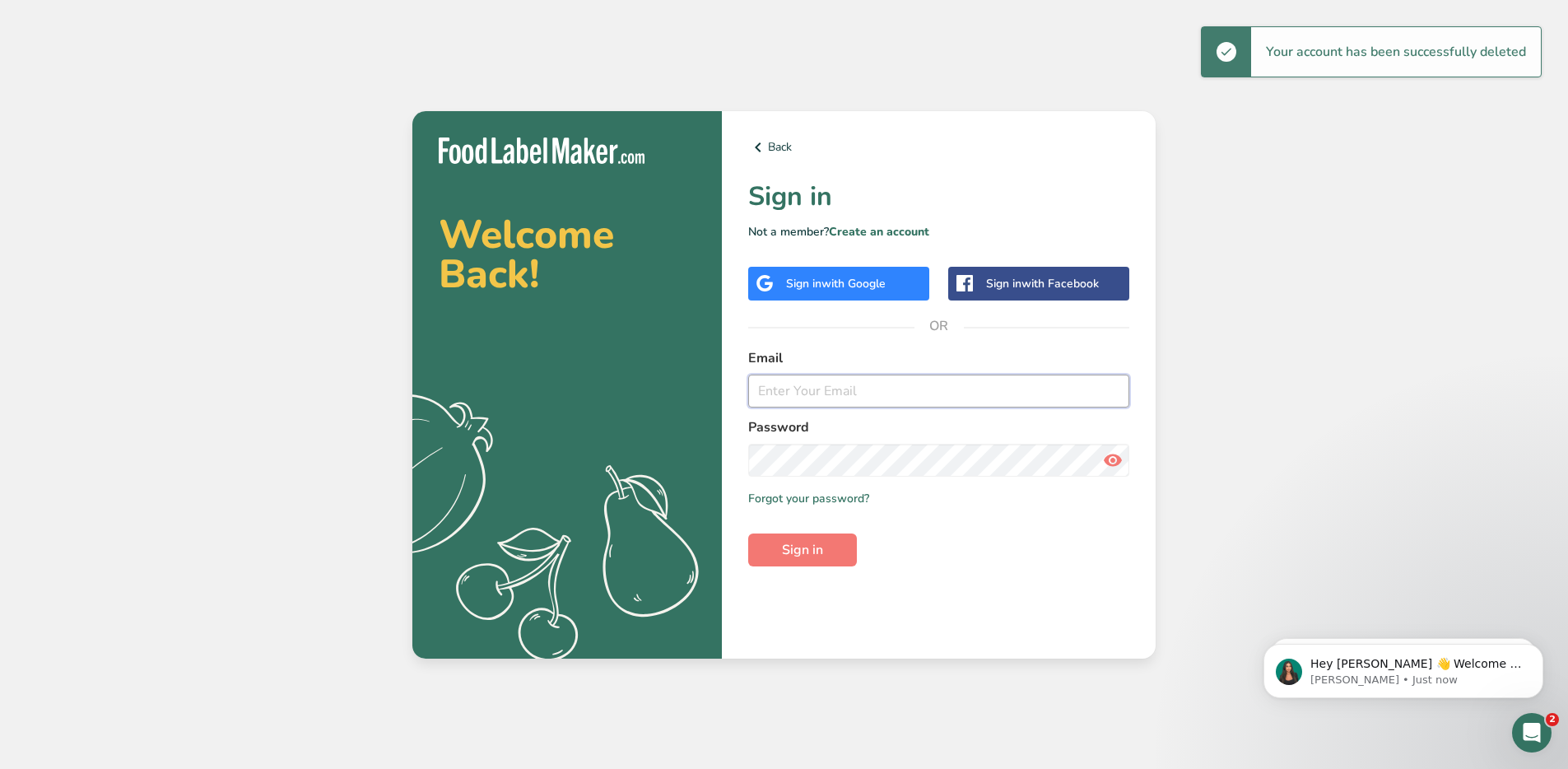
click at [811, 393] on input "email" at bounding box center [939, 391] width 381 height 33
click at [777, 152] on link "Back" at bounding box center [939, 147] width 381 height 20
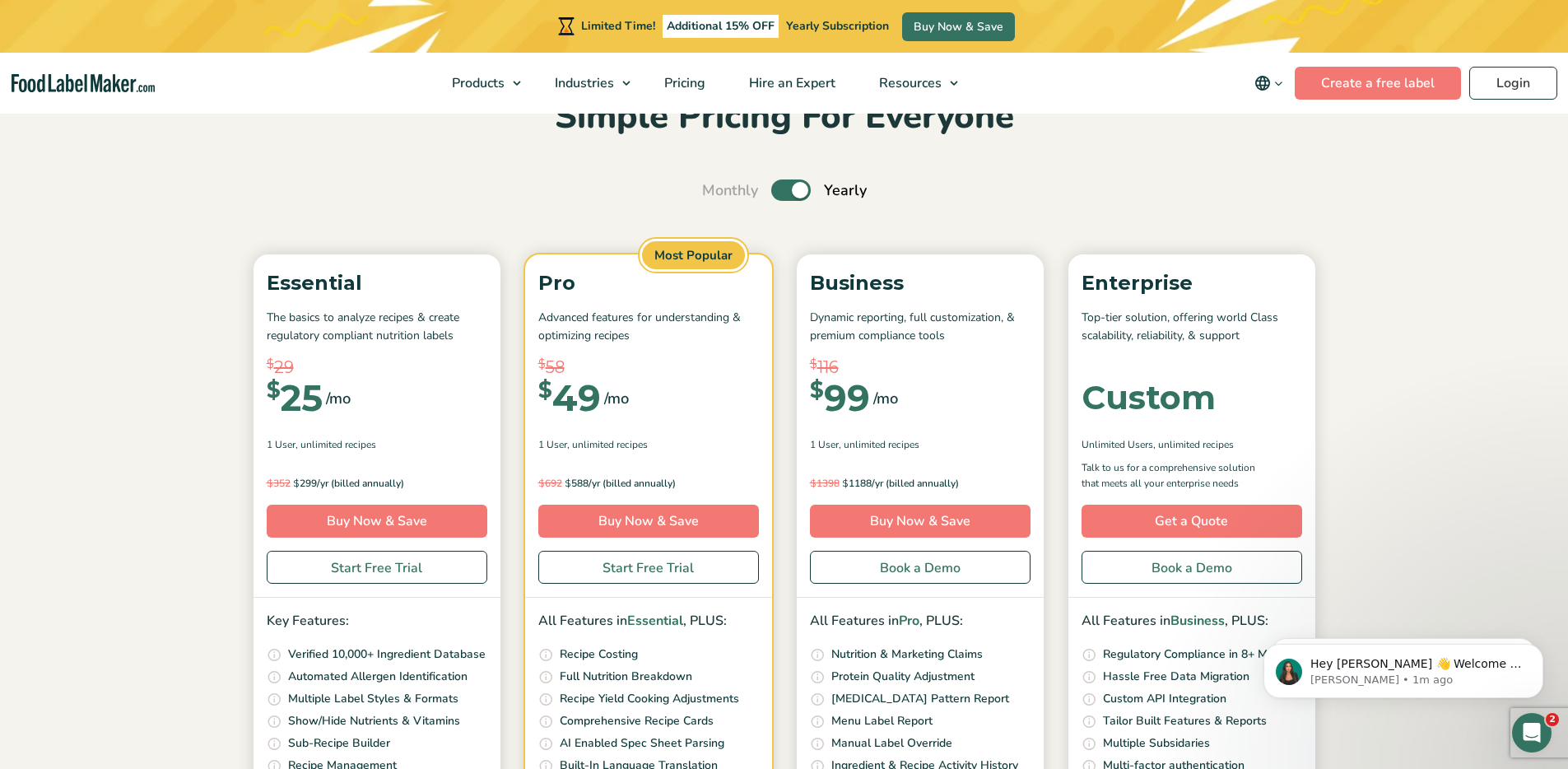
scroll to position [98, 0]
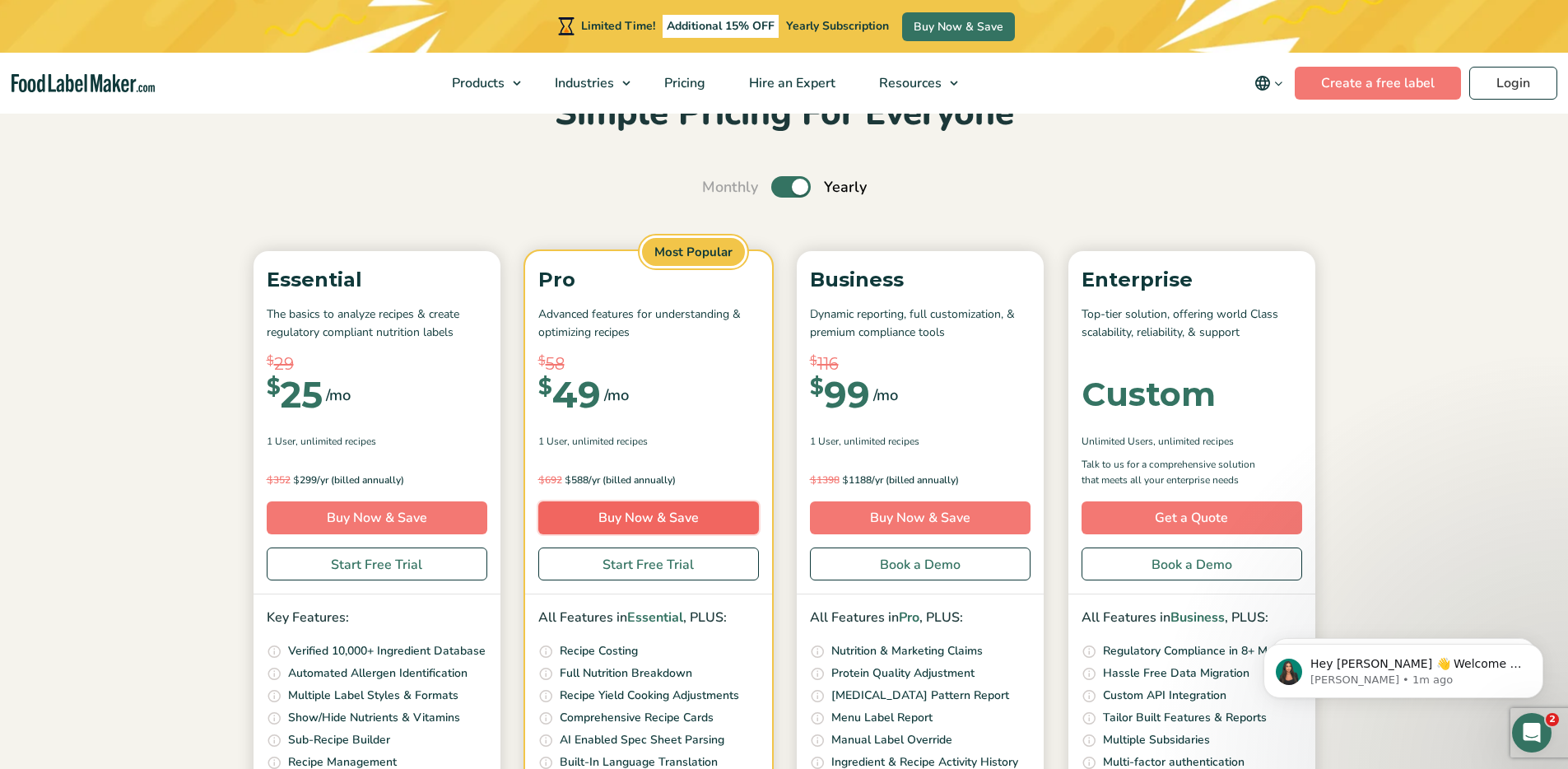
click at [653, 518] on link "Buy Now & Save" at bounding box center [648, 518] width 220 height 33
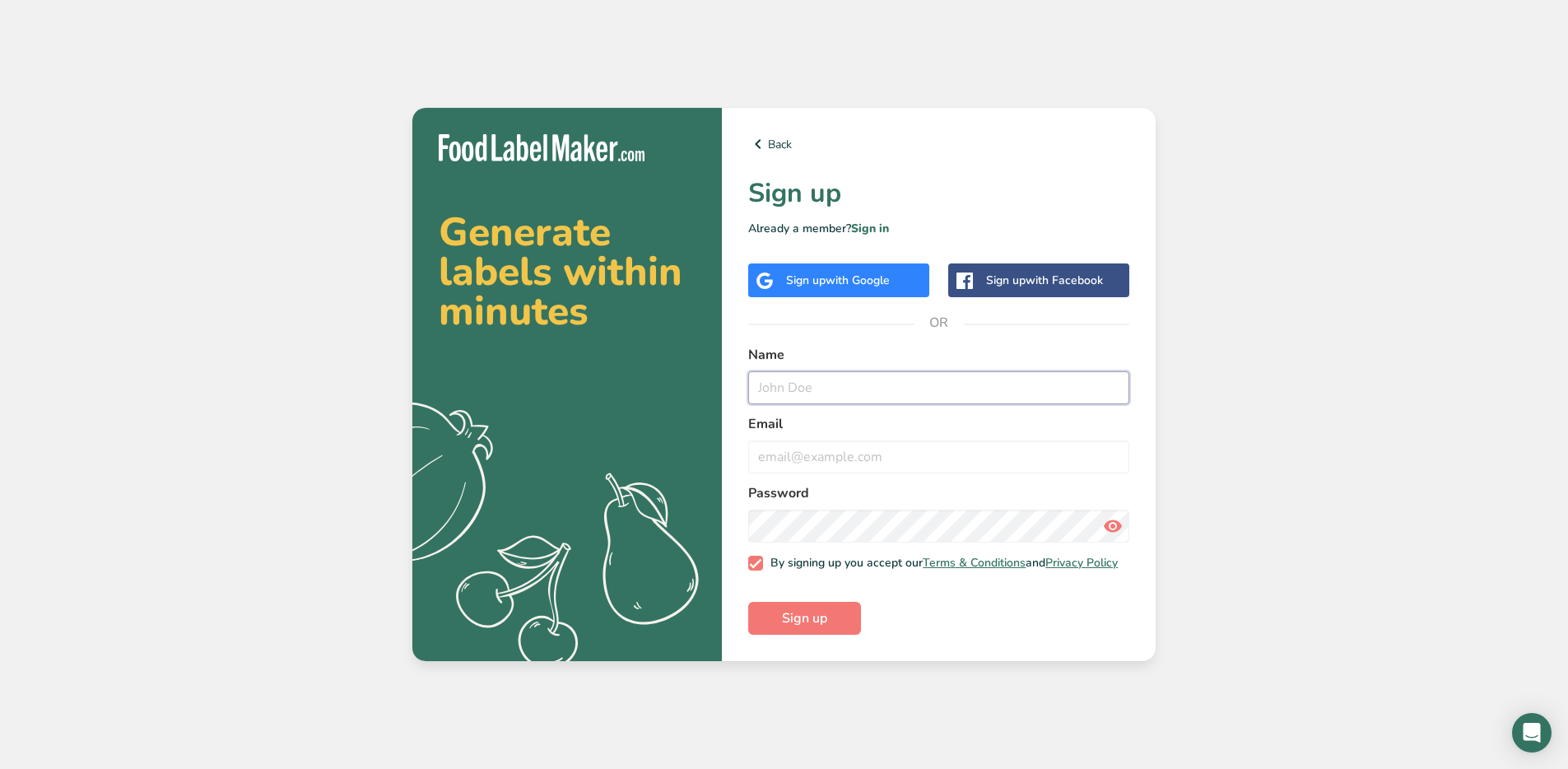
click at [791, 393] on input "text" at bounding box center [939, 388] width 381 height 33
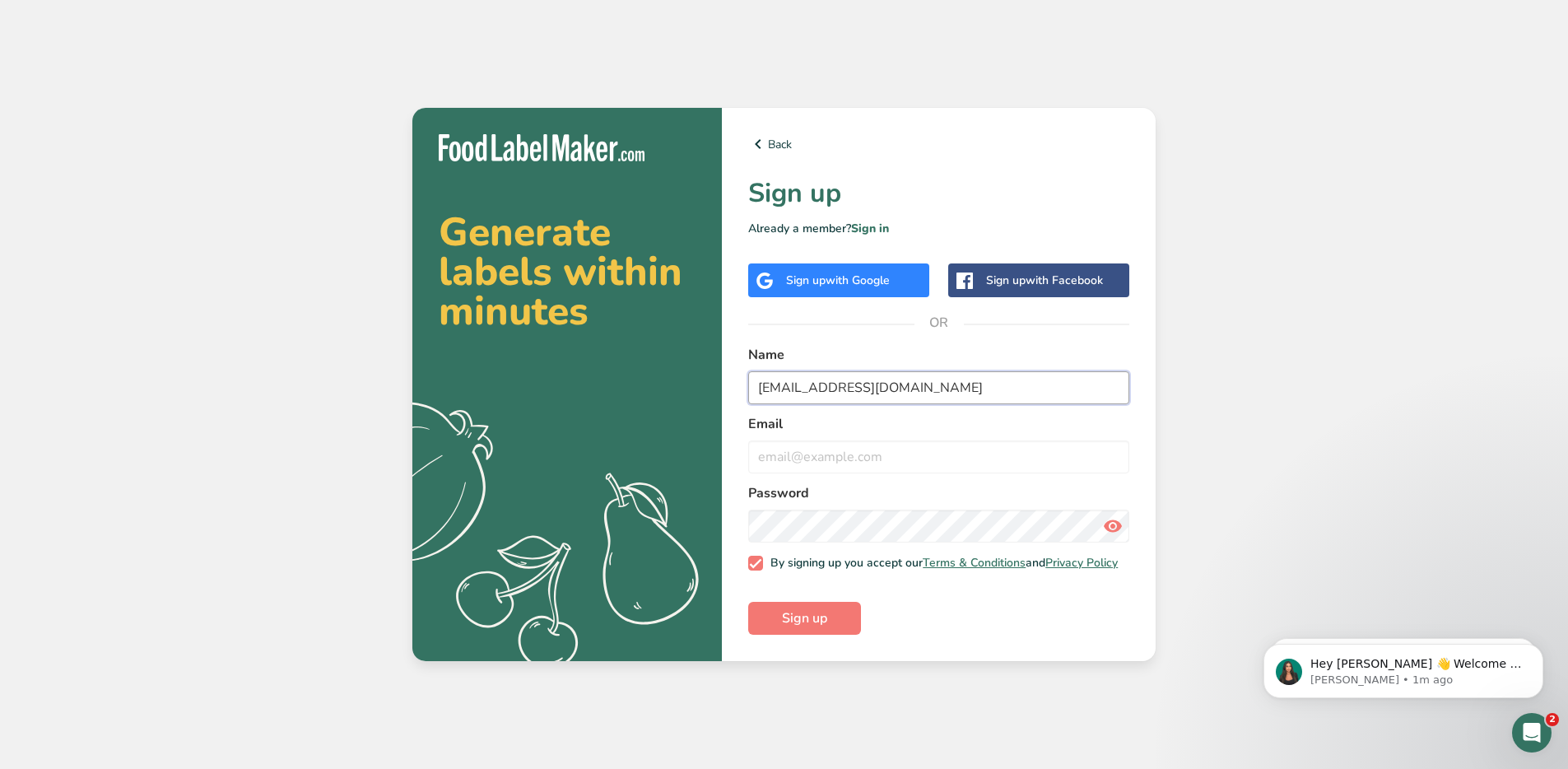
type input "ostar4415@gmail.com"
click at [829, 374] on input "ostar4415@gmail.com" at bounding box center [939, 388] width 381 height 33
click at [829, 442] on input "email" at bounding box center [939, 457] width 381 height 33
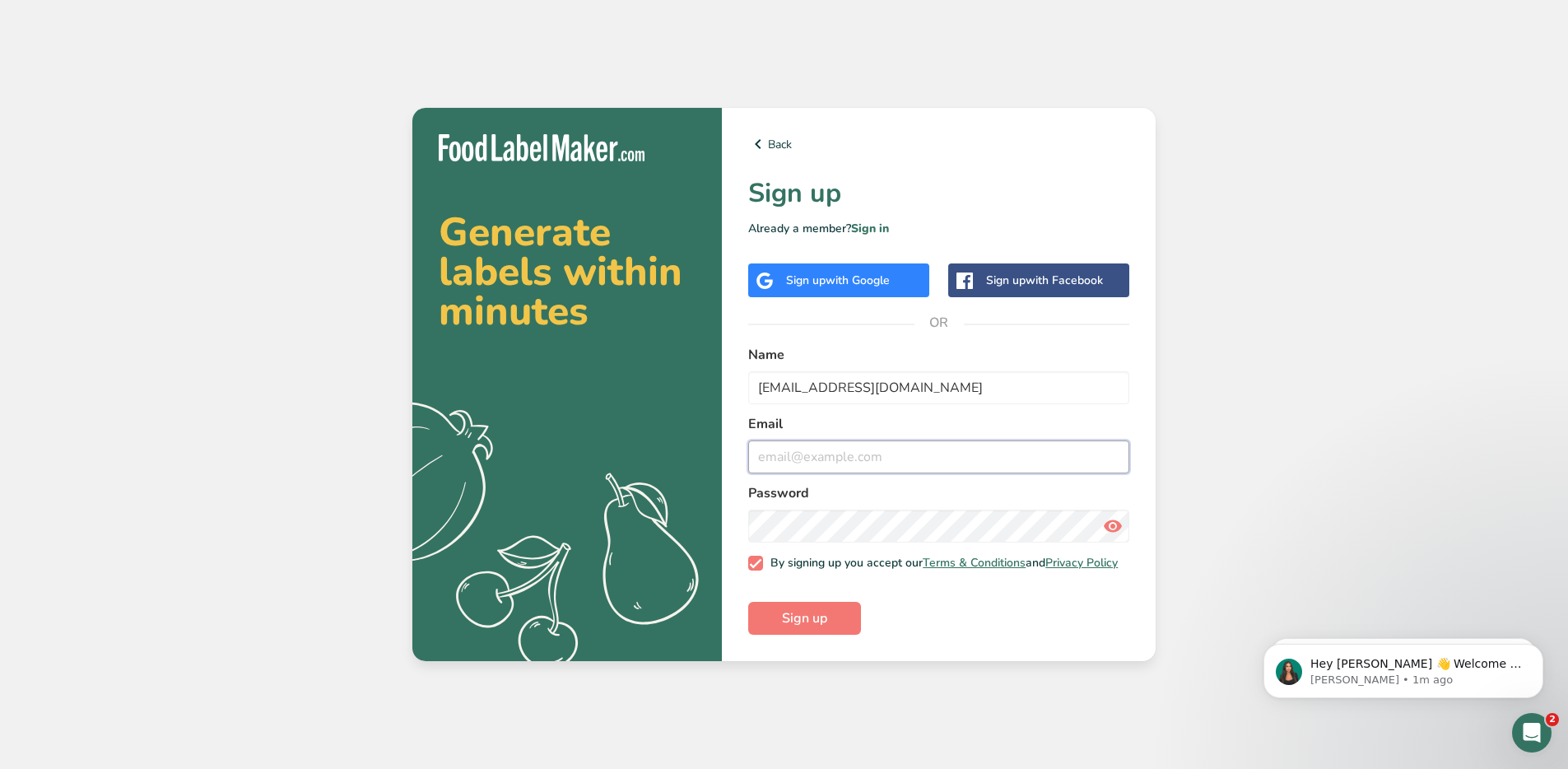
paste input "ostar4415@gmail.com"
type input "ostar4415@gmail.com"
click at [836, 382] on input "ostar4415@gmail.com" at bounding box center [939, 388] width 381 height 33
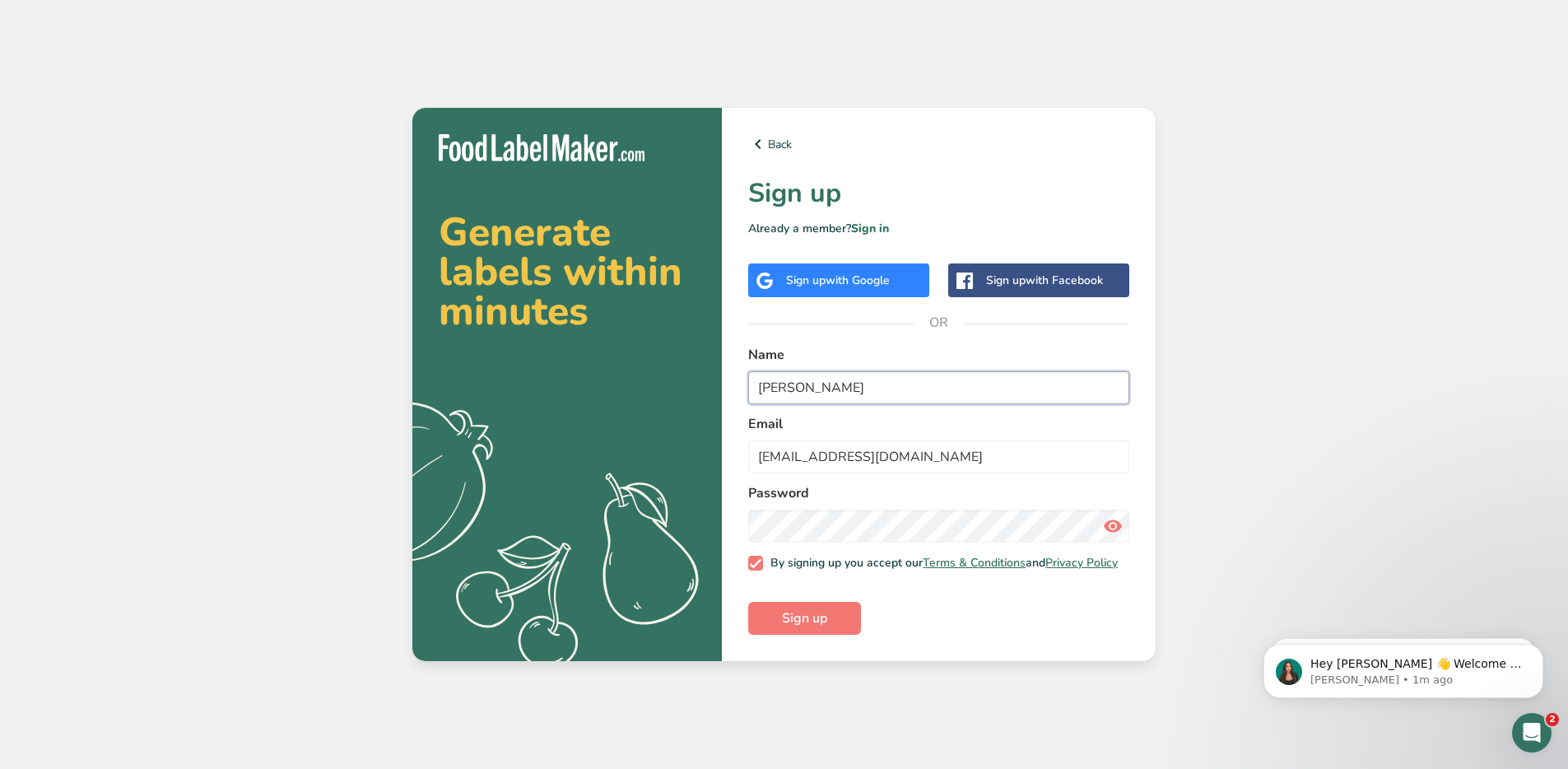
type input "John Smith"
click at [806, 616] on span "Sign up" at bounding box center [804, 618] width 45 height 20
